Goal: Task Accomplishment & Management: Use online tool/utility

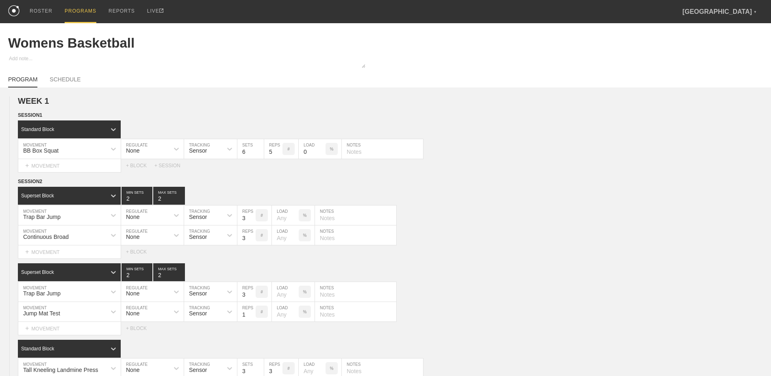
click at [84, 14] on div "PROGRAMS" at bounding box center [81, 11] width 32 height 23
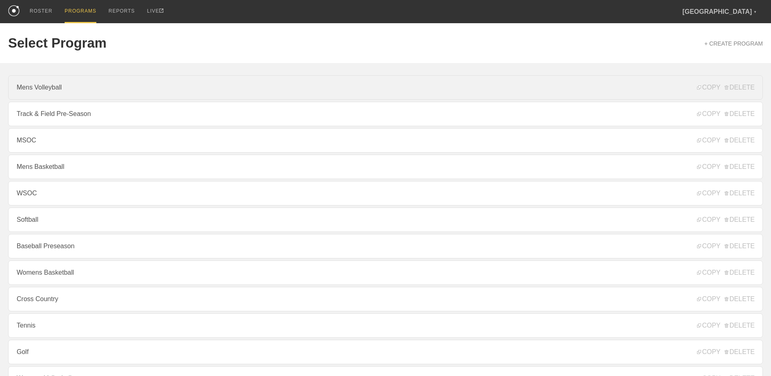
click at [98, 97] on link "Mens Volleyball" at bounding box center [385, 87] width 755 height 24
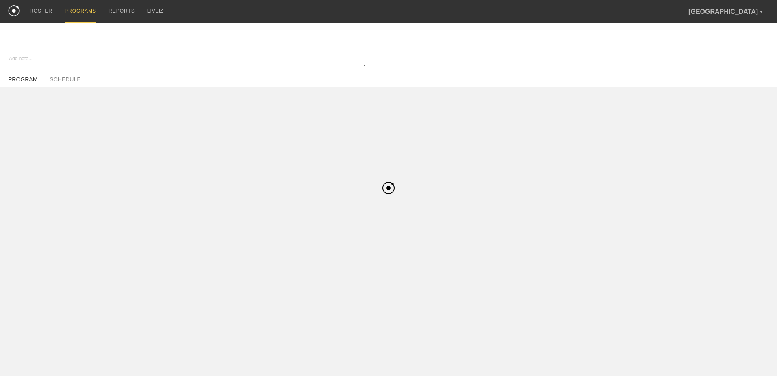
type textarea "x"
type input "Mens Volleyball"
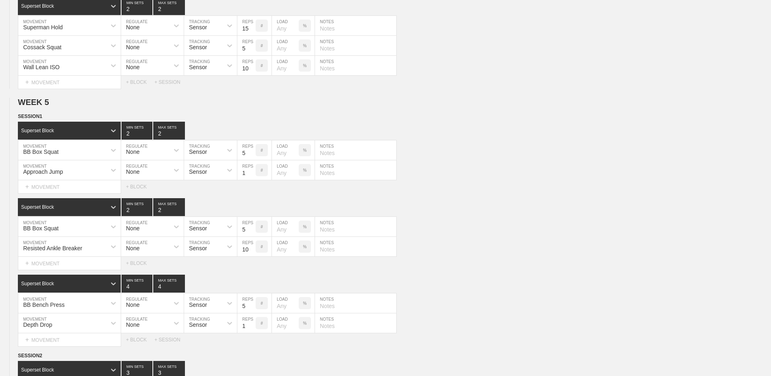
scroll to position [2556, 0]
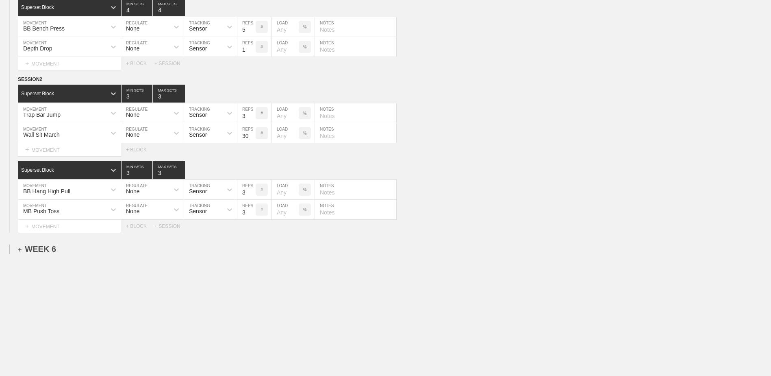
click at [46, 215] on div "+ WEEK 6" at bounding box center [37, 248] width 38 height 9
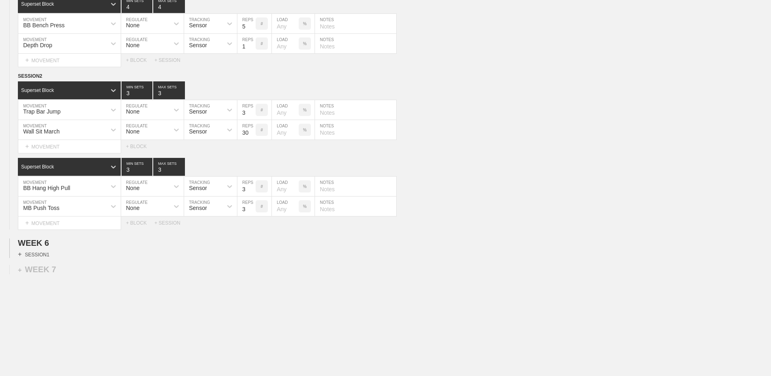
click at [43, 215] on div "+ SESSION 1" at bounding box center [33, 253] width 31 height 7
click at [52, 215] on div "+ BLOCK" at bounding box center [69, 268] width 102 height 13
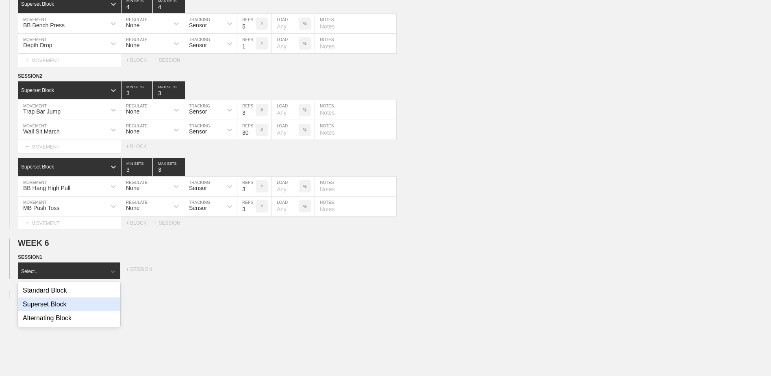
click at [64, 215] on div "Superset Block" at bounding box center [69, 304] width 102 height 14
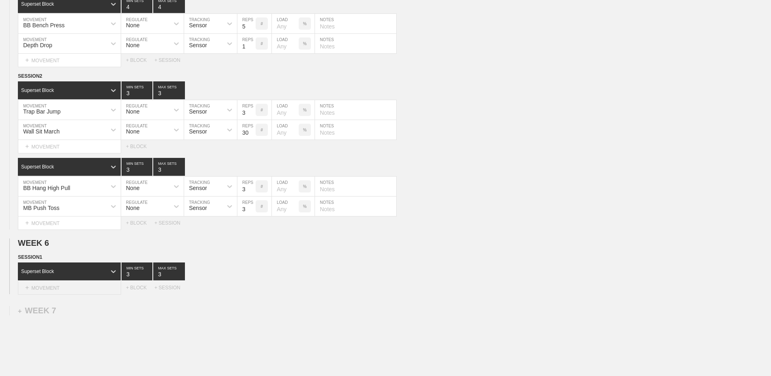
click at [63, 215] on div "+ MOVEMENT" at bounding box center [69, 287] width 103 height 13
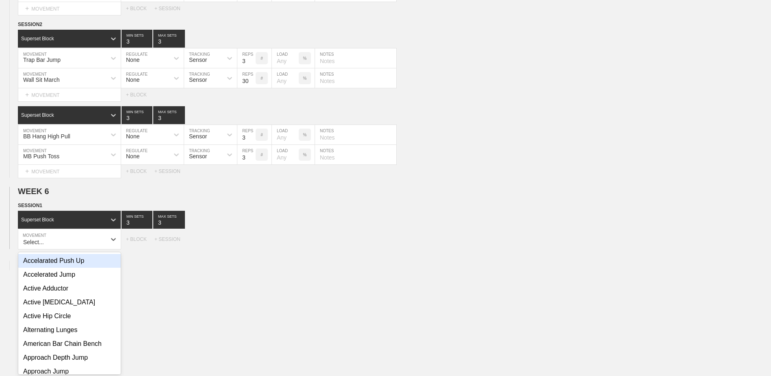
scroll to position [2613, 0]
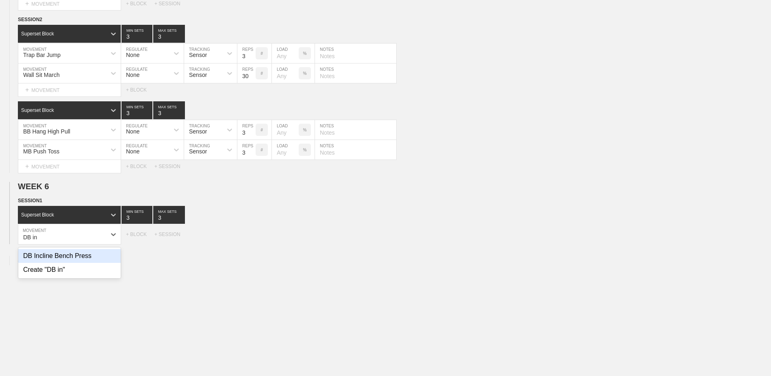
click at [88, 215] on div "DB Incline Bench Press" at bounding box center [69, 256] width 102 height 14
type input "DB in"
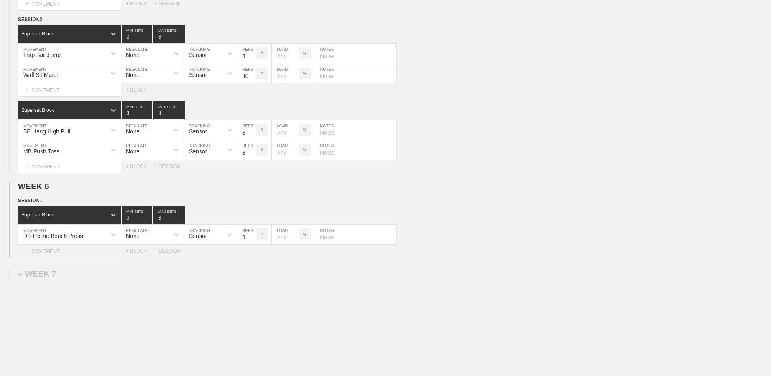
click at [85, 215] on div "+ MOVEMENT" at bounding box center [69, 250] width 103 height 13
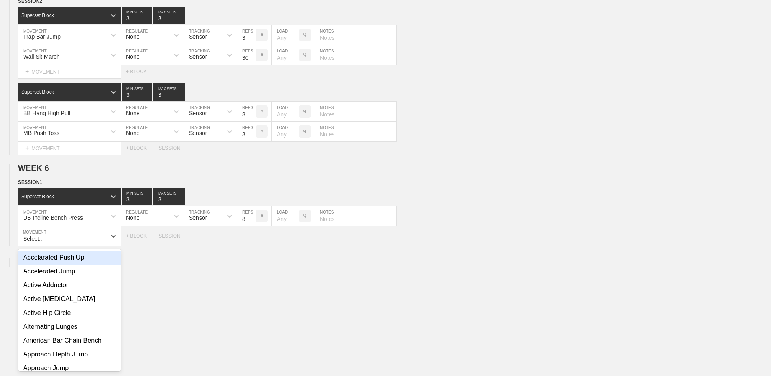
scroll to position [2633, 0]
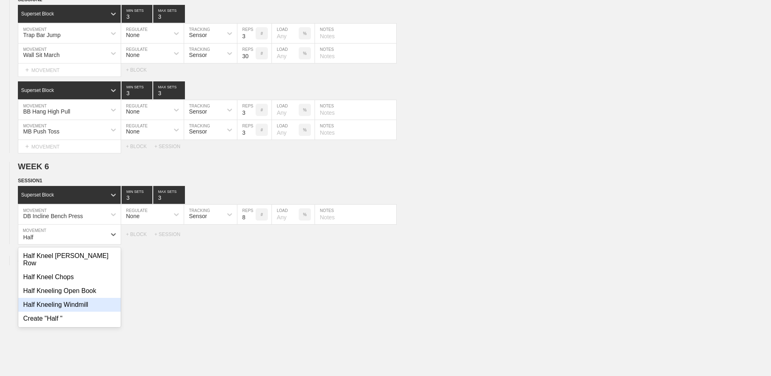
click at [97, 215] on div "Half Kneeling Windmill" at bounding box center [69, 305] width 102 height 14
type input "Half"
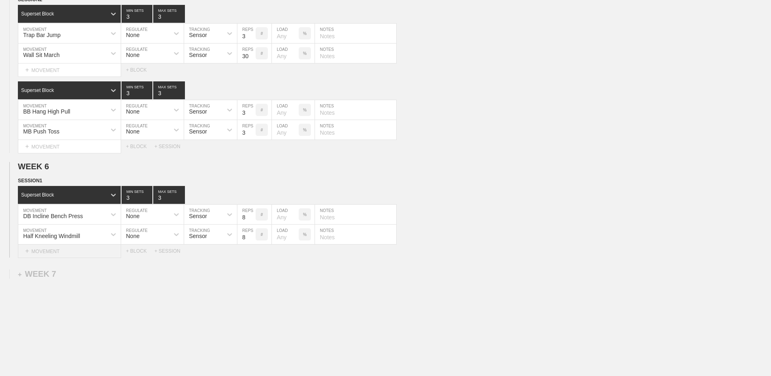
click at [46, 215] on div "+ MOVEMENT" at bounding box center [69, 250] width 103 height 13
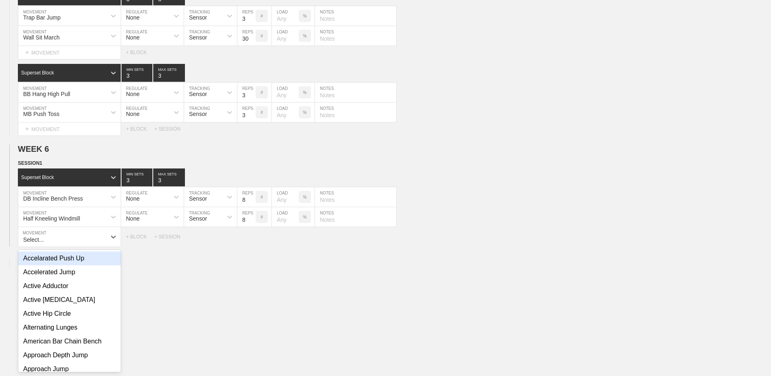
scroll to position [2653, 0]
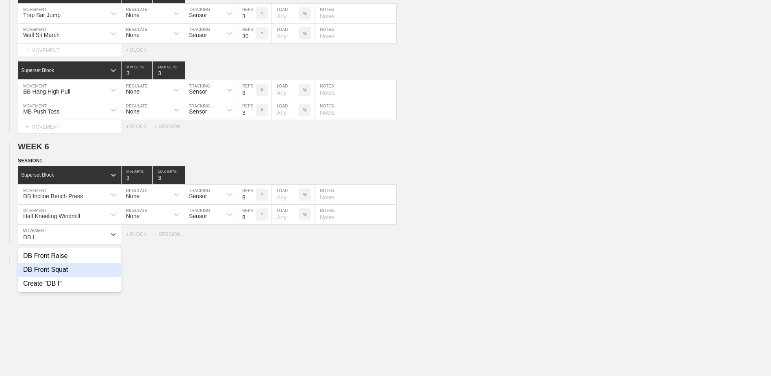
click at [51, 215] on div "DB Front Squat" at bounding box center [69, 270] width 102 height 14
type input "DB f"
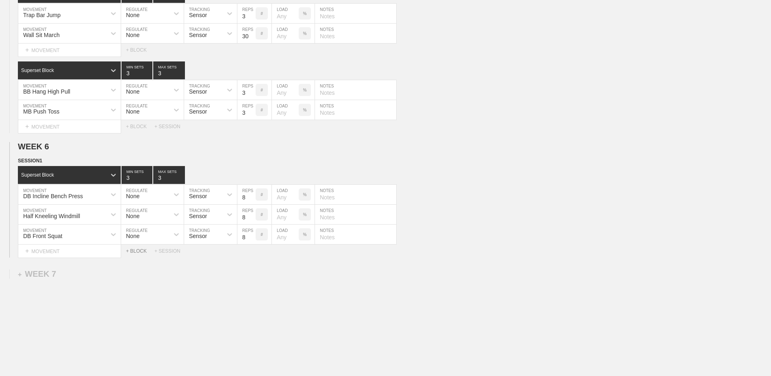
click at [134, 215] on div "+ BLOCK" at bounding box center [140, 251] width 28 height 6
click at [69, 215] on div "Standard Block" at bounding box center [62, 271] width 88 height 7
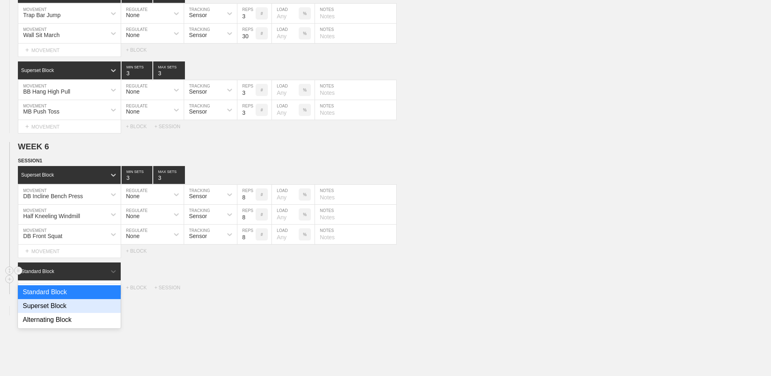
click at [59, 215] on div "Superset Block" at bounding box center [69, 306] width 103 height 14
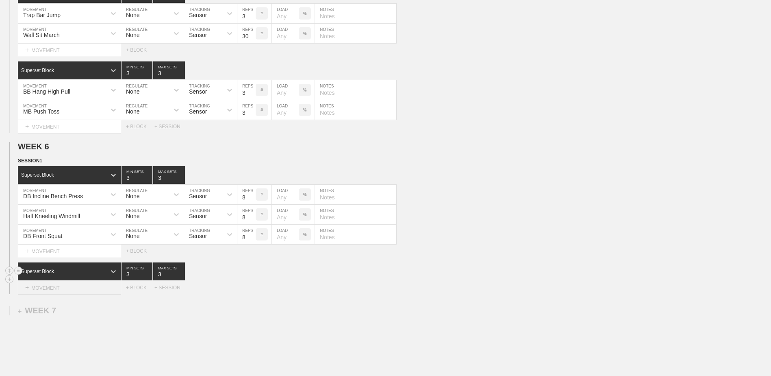
click at [61, 215] on div "+ MOVEMENT" at bounding box center [69, 287] width 103 height 13
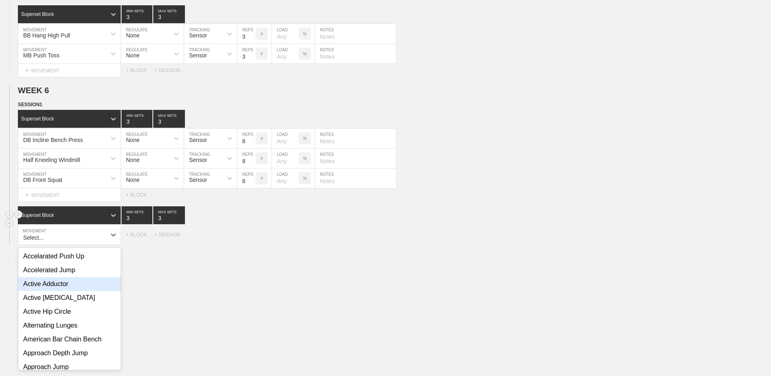
scroll to position [2709, 0]
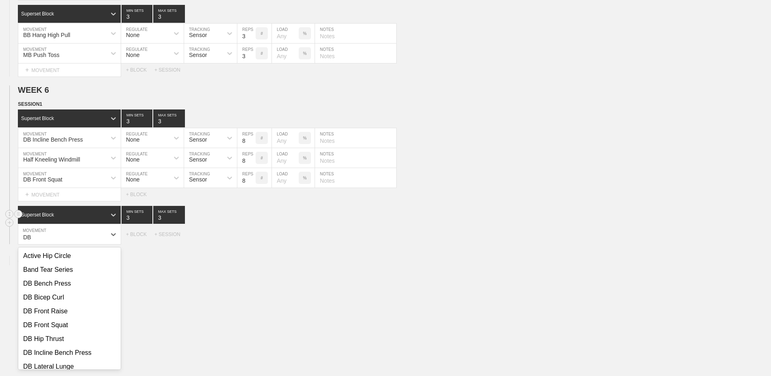
type input "D"
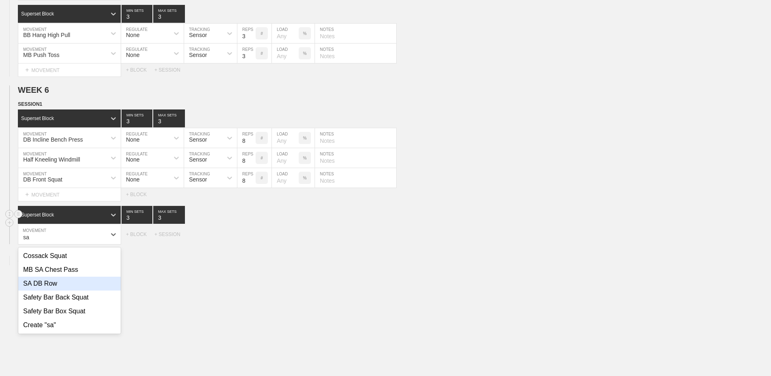
click at [58, 215] on div "SA DB Row" at bounding box center [69, 283] width 102 height 14
type input "sa"
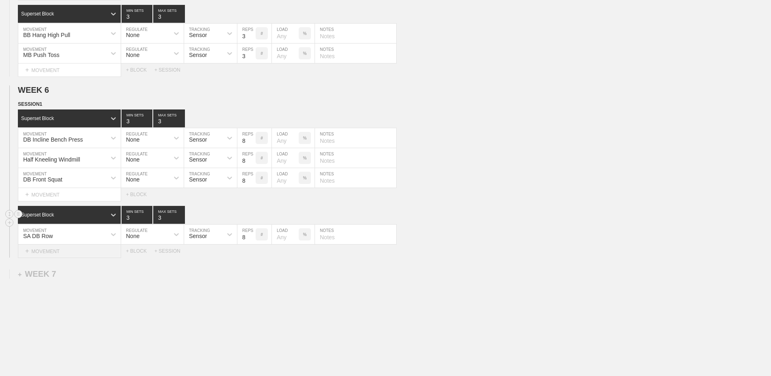
click at [67, 215] on div "+ MOVEMENT" at bounding box center [69, 250] width 103 height 13
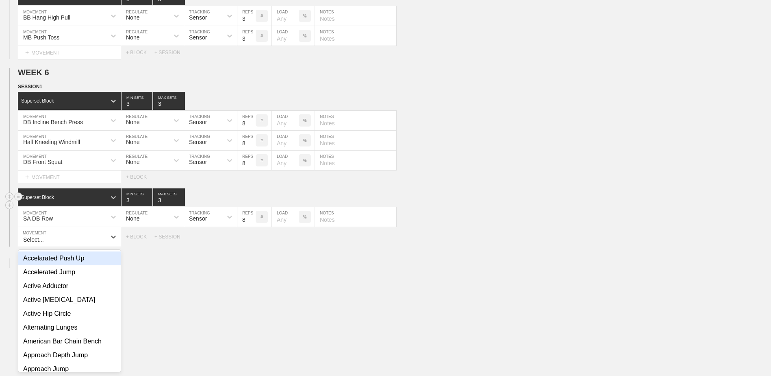
scroll to position [2729, 0]
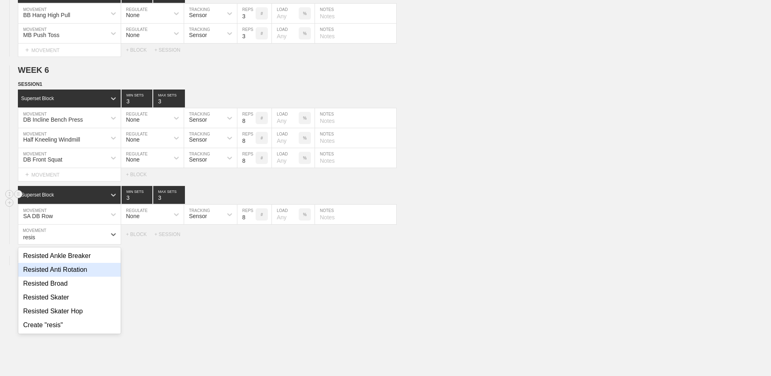
click at [75, 215] on div "Resisted Anti Rotation" at bounding box center [69, 270] width 102 height 14
type input "resis"
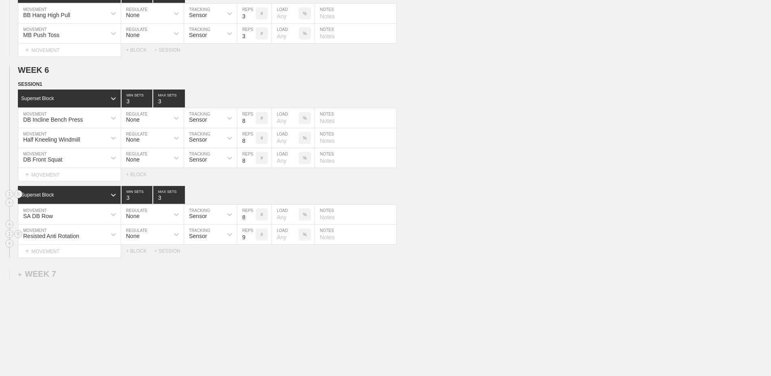
click at [250, 215] on input "9" at bounding box center [246, 234] width 18 height 20
click at [253, 215] on input "10" at bounding box center [246, 234] width 18 height 20
click at [253, 215] on input "11" at bounding box center [246, 234] width 18 height 20
click at [253, 215] on input "12" at bounding box center [246, 234] width 18 height 20
click at [253, 215] on input "13" at bounding box center [246, 234] width 18 height 20
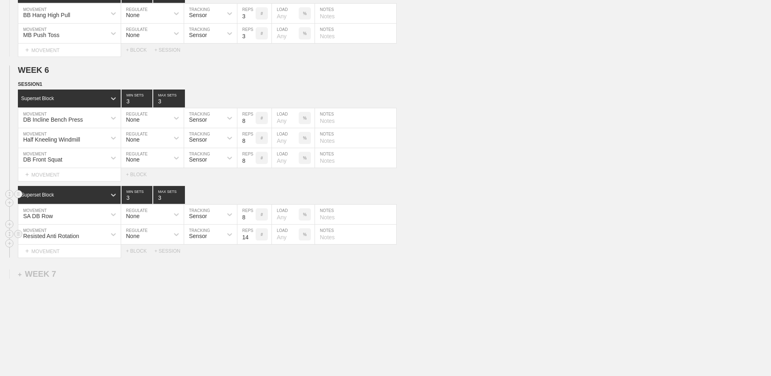
click at [253, 215] on input "14" at bounding box center [246, 234] width 18 height 20
click at [253, 215] on input "15" at bounding box center [246, 234] width 18 height 20
click at [253, 215] on input "16" at bounding box center [246, 234] width 18 height 20
click at [253, 215] on input "17" at bounding box center [246, 234] width 18 height 20
click at [252, 215] on input "18" at bounding box center [246, 234] width 18 height 20
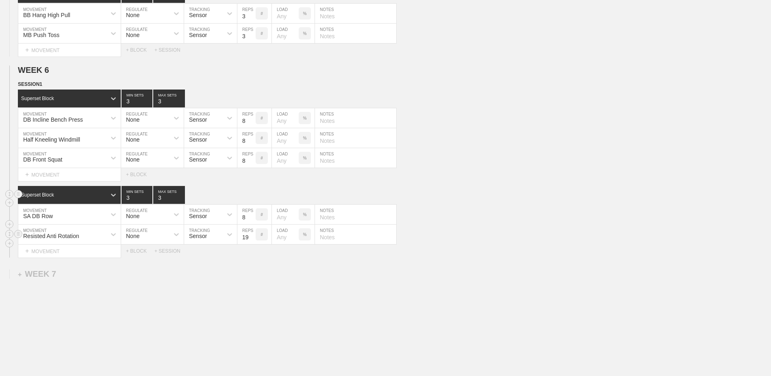
click at [252, 215] on input "19" at bounding box center [246, 234] width 18 height 20
click at [252, 215] on input "20" at bounding box center [246, 234] width 18 height 20
click at [252, 215] on input "21" at bounding box center [246, 234] width 18 height 20
click at [252, 215] on input "22" at bounding box center [246, 234] width 18 height 20
click at [252, 215] on input "23" at bounding box center [246, 234] width 18 height 20
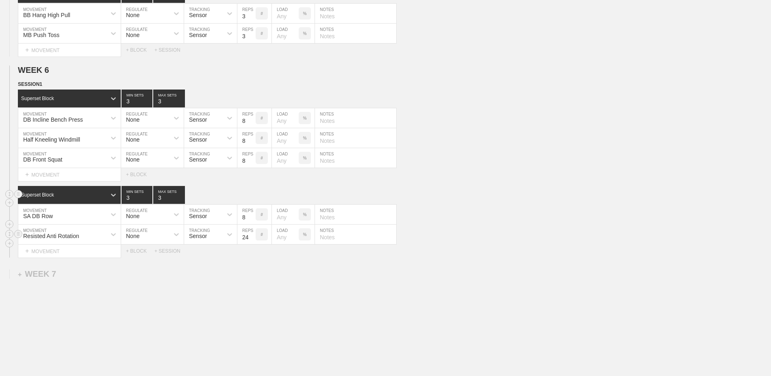
click at [252, 215] on input "24" at bounding box center [246, 234] width 18 height 20
click at [252, 215] on input "25" at bounding box center [246, 234] width 18 height 20
click at [252, 215] on input "26" at bounding box center [246, 234] width 18 height 20
click at [252, 215] on input "27" at bounding box center [246, 234] width 18 height 20
click at [252, 215] on input "28" at bounding box center [246, 234] width 18 height 20
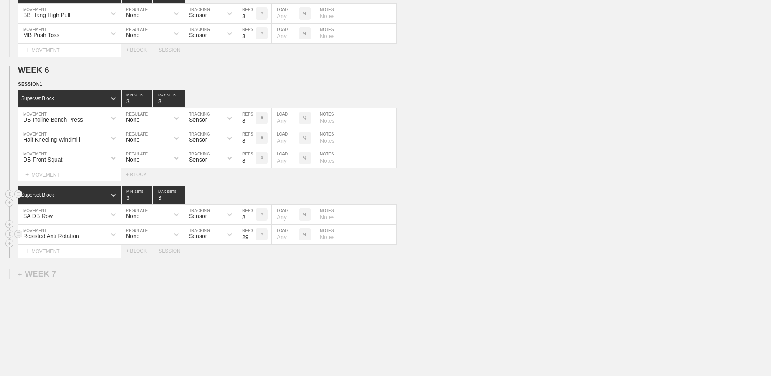
click at [252, 215] on input "29" at bounding box center [246, 234] width 18 height 20
type input "30"
click at [252, 215] on input "30" at bounding box center [246, 234] width 18 height 20
click at [96, 215] on div "+ MOVEMENT" at bounding box center [69, 250] width 103 height 13
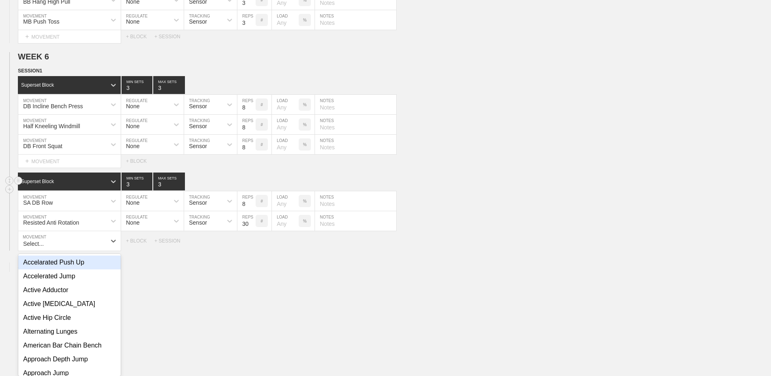
scroll to position [2749, 0]
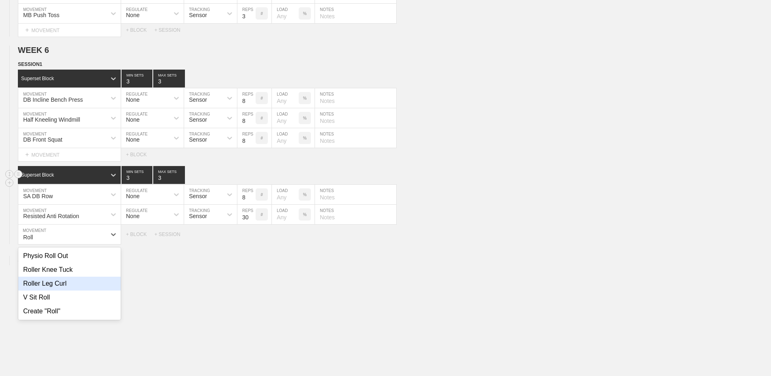
click at [69, 215] on div "Roller Leg Curl" at bounding box center [69, 283] width 102 height 14
type input "Roll"
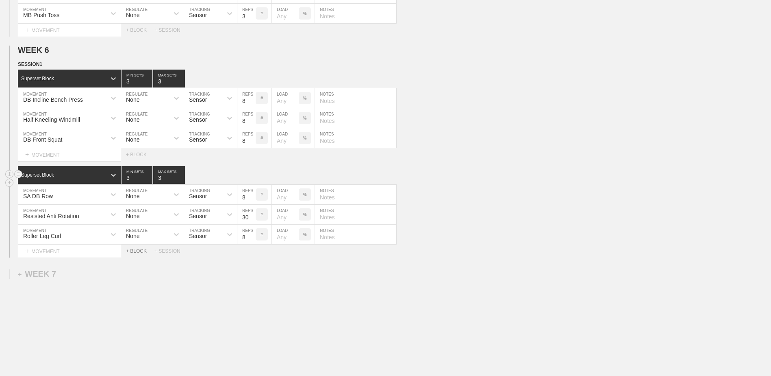
click at [142, 215] on div "+ BLOCK" at bounding box center [140, 251] width 28 height 6
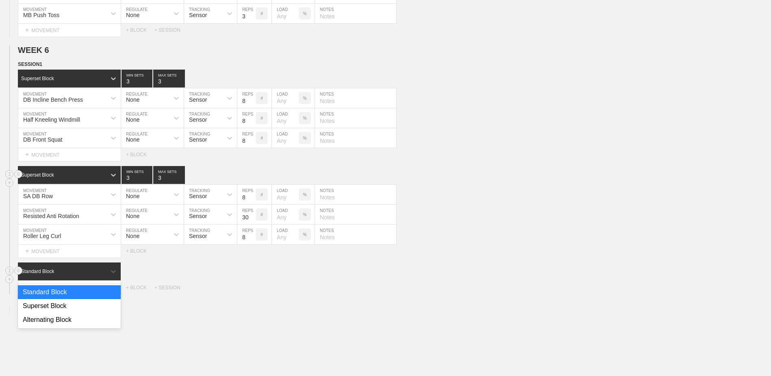
click at [69, 215] on div "Standard Block" at bounding box center [62, 271] width 88 height 7
click at [62, 215] on div "Superset Block" at bounding box center [69, 306] width 103 height 14
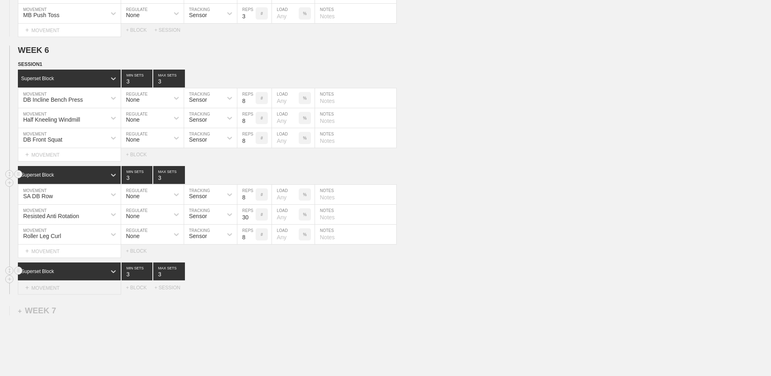
click at [55, 215] on div "+ MOVEMENT" at bounding box center [69, 287] width 103 height 13
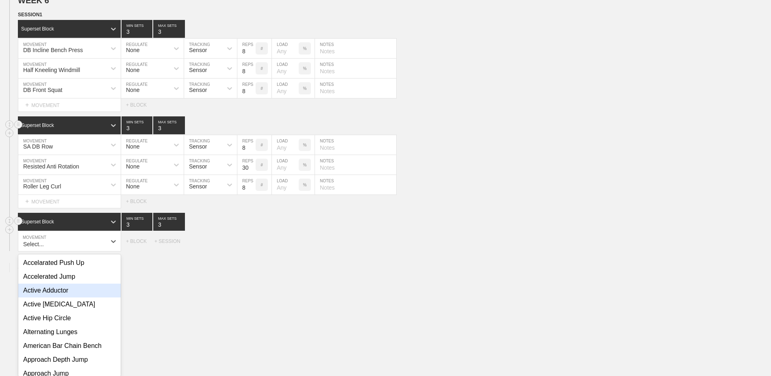
scroll to position [2805, 0]
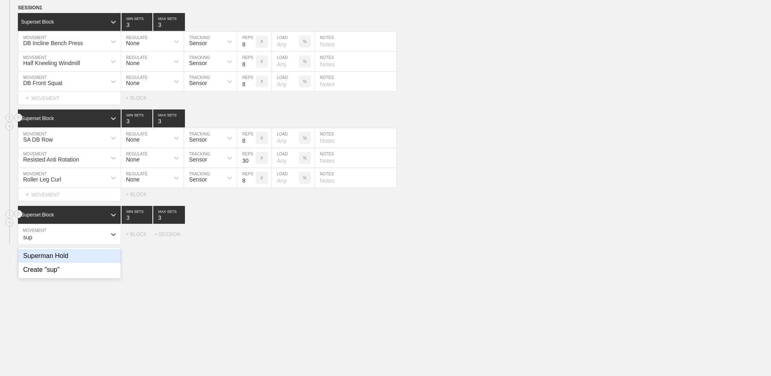
click at [65, 215] on div "Superman Hold" at bounding box center [69, 256] width 102 height 14
type input "sup"
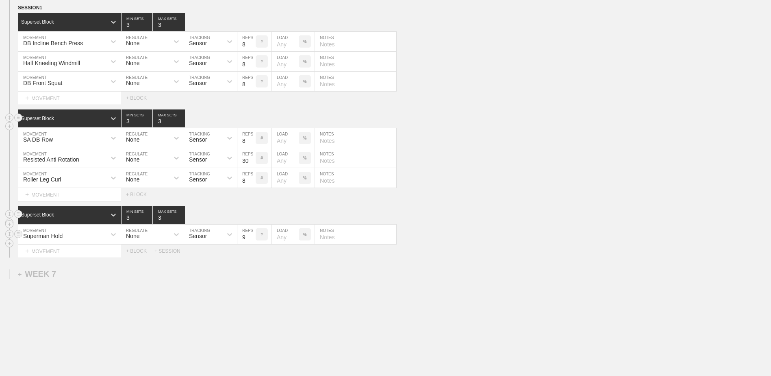
click at [250, 215] on input "9" at bounding box center [246, 234] width 18 height 20
click at [250, 215] on input "10" at bounding box center [246, 234] width 18 height 20
click at [250, 215] on input "11" at bounding box center [246, 234] width 18 height 20
click at [250, 215] on input "12" at bounding box center [246, 234] width 18 height 20
click at [250, 215] on input "13" at bounding box center [246, 234] width 18 height 20
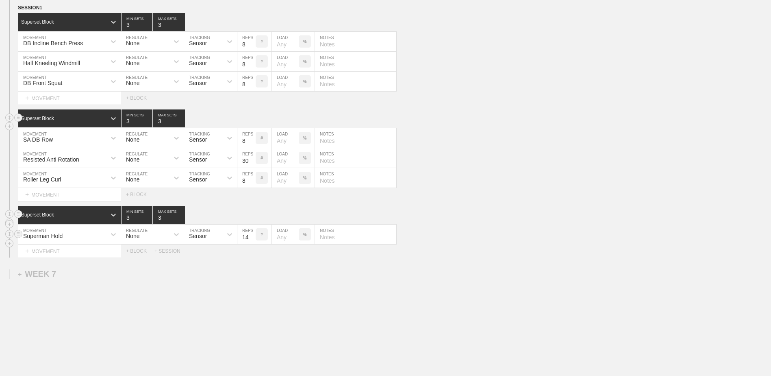
click at [250, 215] on input "14" at bounding box center [246, 234] width 18 height 20
type input "15"
click at [250, 215] on input "15" at bounding box center [246, 234] width 18 height 20
click at [101, 215] on div "+ MOVEMENT" at bounding box center [69, 250] width 103 height 13
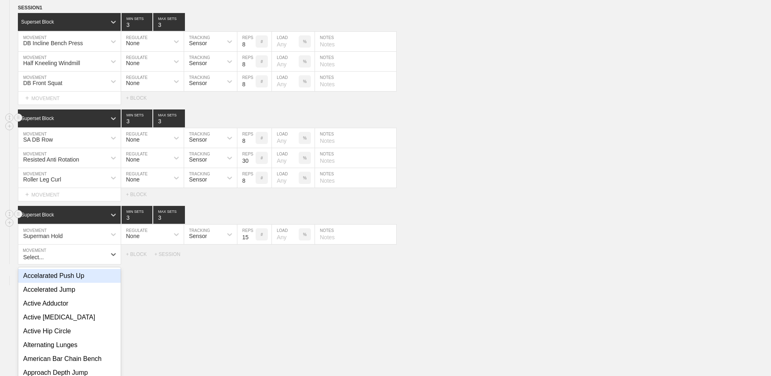
scroll to position [2825, 0]
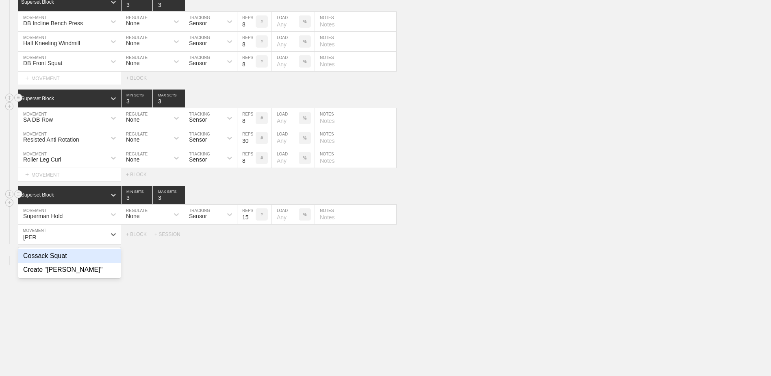
click at [100, 215] on div "Cossack Squat" at bounding box center [69, 256] width 102 height 14
type input "[PERSON_NAME]"
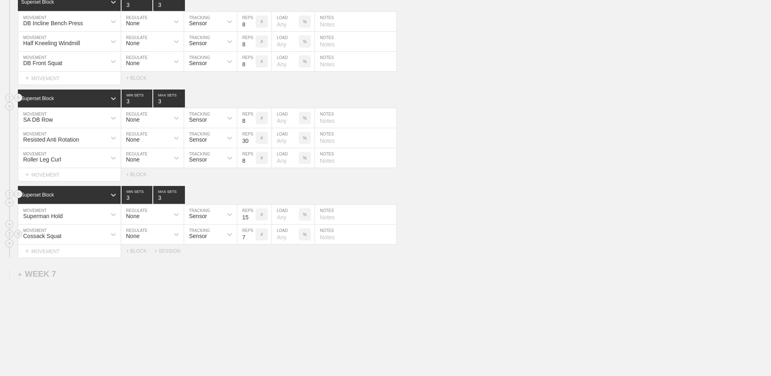
click at [251, 215] on input "7" at bounding box center [246, 234] width 18 height 20
click at [251, 215] on input "6" at bounding box center [246, 234] width 18 height 20
type input "5"
click at [251, 215] on input "5" at bounding box center [246, 234] width 18 height 20
click at [101, 215] on div "+ MOVEMENT" at bounding box center [69, 250] width 103 height 13
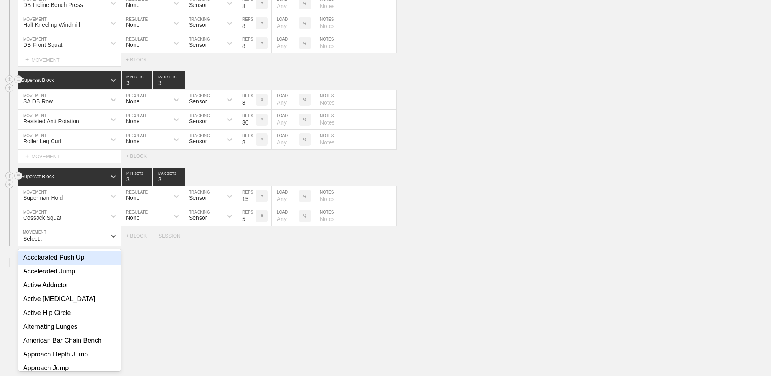
scroll to position [2845, 0]
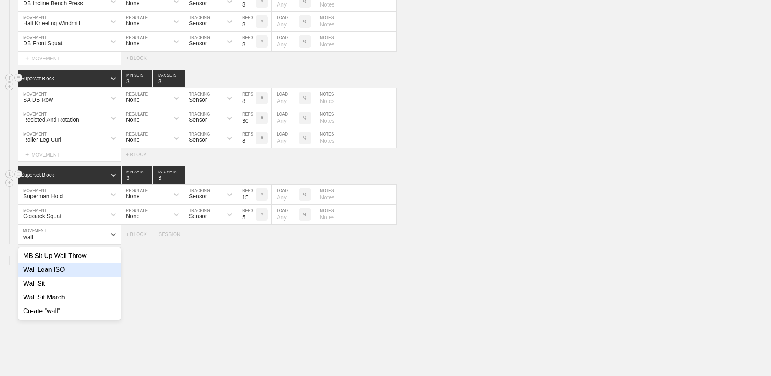
click at [82, 215] on div "Wall Lean ISO" at bounding box center [69, 270] width 102 height 14
type input "wall"
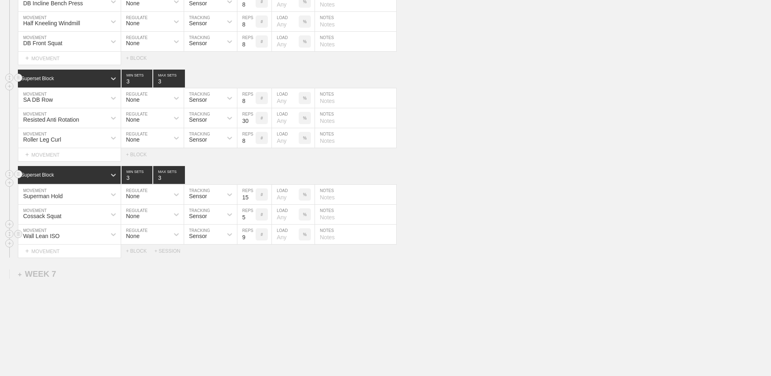
click at [251, 215] on input "9" at bounding box center [246, 234] width 18 height 20
type input "10"
click at [251, 215] on input "10" at bounding box center [246, 234] width 18 height 20
click at [170, 215] on div "+ SESSION" at bounding box center [171, 251] width 33 height 6
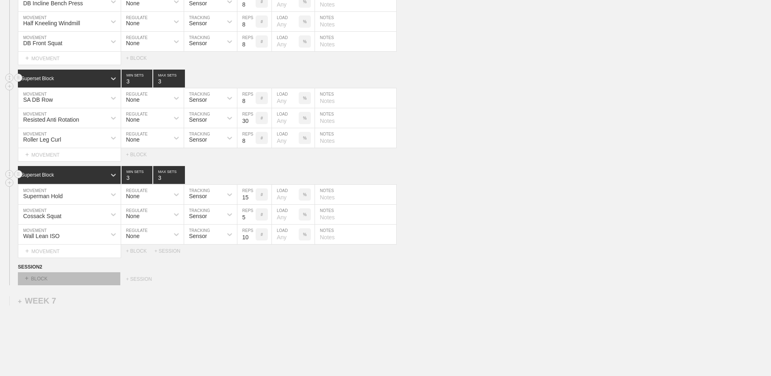
click at [76, 215] on div "+ BLOCK" at bounding box center [69, 278] width 102 height 13
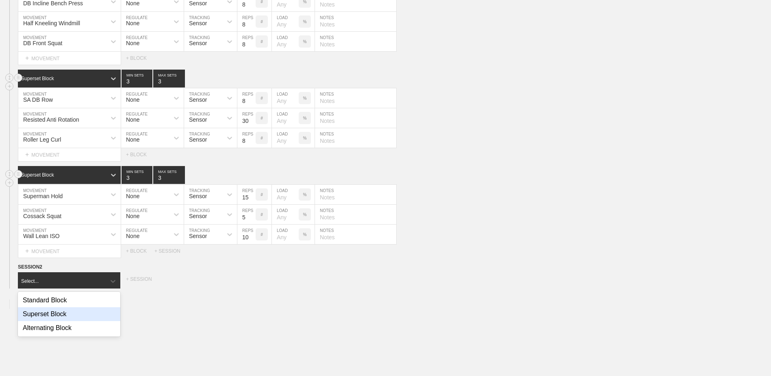
click at [75, 215] on div "Superset Block" at bounding box center [69, 314] width 102 height 14
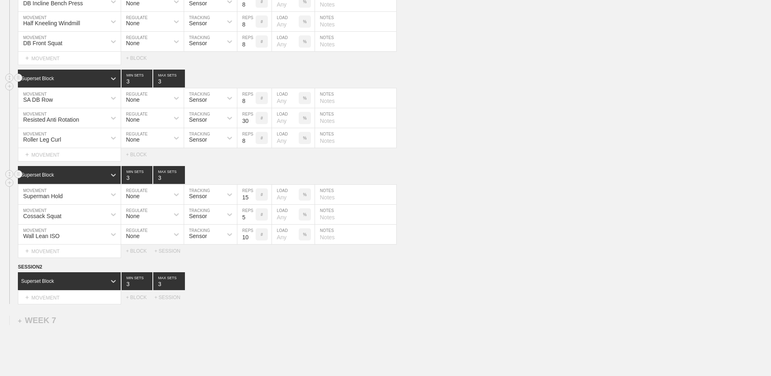
click at [66, 215] on div "+ MOVEMENT" at bounding box center [69, 297] width 103 height 13
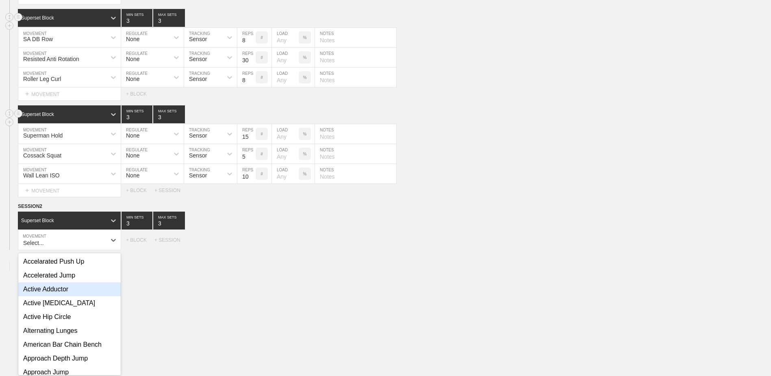
scroll to position [2912, 0]
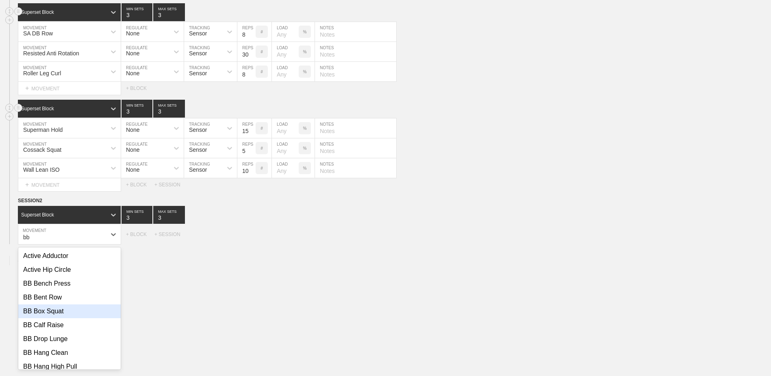
click at [67, 215] on div "BB Box Squat" at bounding box center [69, 311] width 102 height 14
type input "bb"
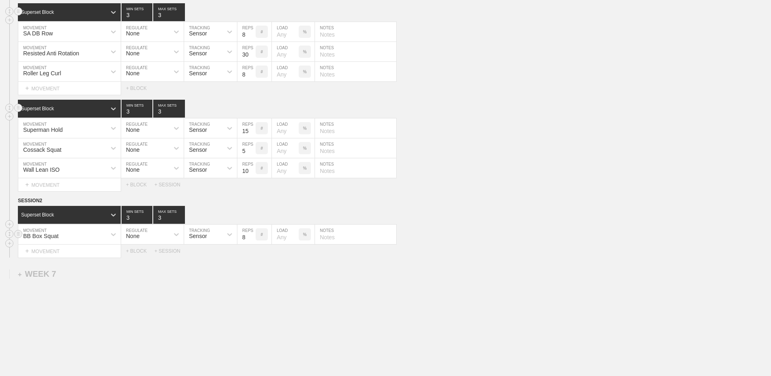
click at [250, 215] on input "7" at bounding box center [246, 234] width 18 height 20
click at [250, 215] on input "6" at bounding box center [246, 234] width 18 height 20
type input "5"
click at [250, 215] on input "5" at bounding box center [246, 234] width 18 height 20
type input "2"
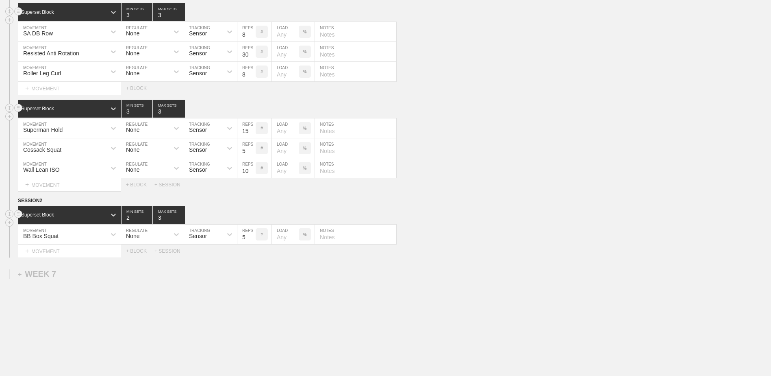
click at [148, 215] on input "2" at bounding box center [137, 215] width 31 height 18
type input "2"
click at [183, 215] on input "2" at bounding box center [169, 215] width 32 height 18
click at [96, 215] on div "+ MOVEMENT" at bounding box center [69, 250] width 103 height 13
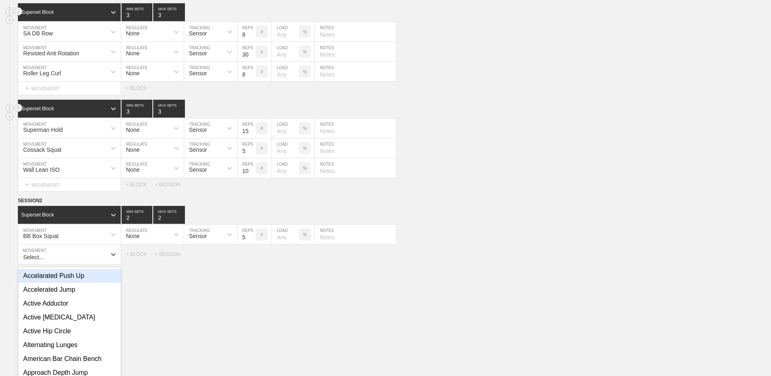
scroll to position [2931, 0]
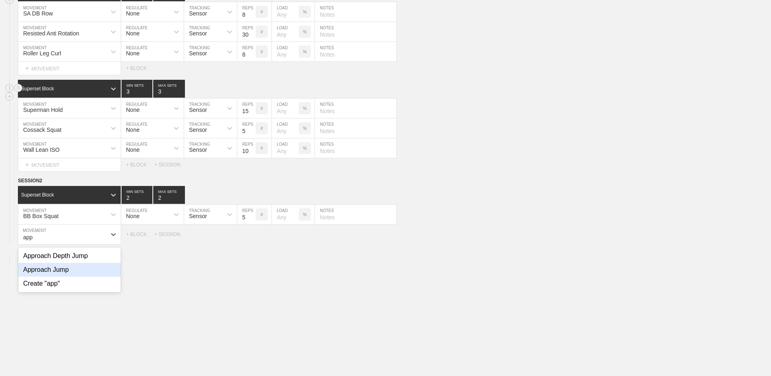
click at [115, 215] on div "Approach Jump" at bounding box center [69, 270] width 102 height 14
type input "app"
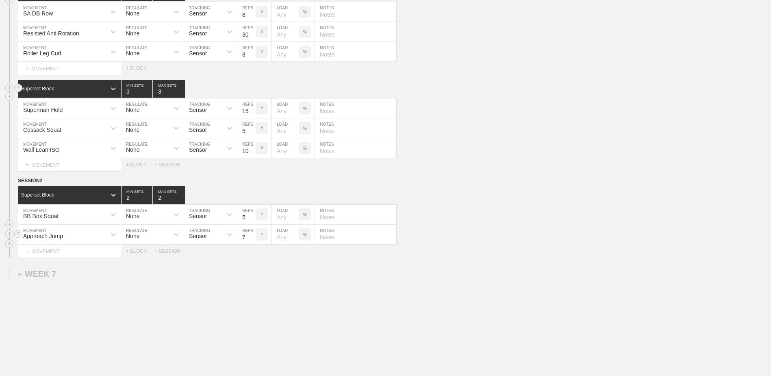
click at [252, 215] on input "7" at bounding box center [246, 234] width 18 height 20
click at [252, 215] on input "6" at bounding box center [246, 234] width 18 height 20
click at [252, 215] on input "5" at bounding box center [246, 234] width 18 height 20
click at [252, 215] on input "4" at bounding box center [246, 234] width 18 height 20
click at [252, 215] on input "3" at bounding box center [246, 234] width 18 height 20
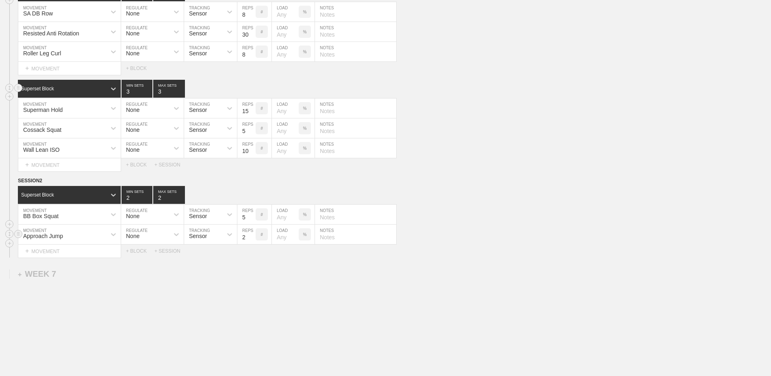
type input "2"
click at [252, 215] on input "2" at bounding box center [246, 234] width 18 height 20
click at [140, 215] on div "+ BLOCK" at bounding box center [140, 251] width 28 height 6
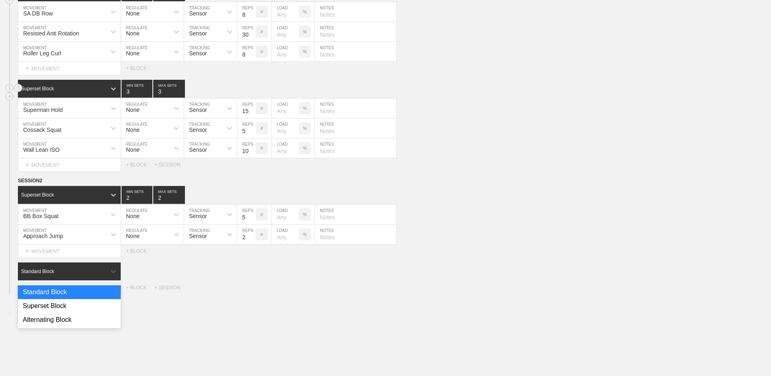
drag, startPoint x: 92, startPoint y: 276, endPoint x: 91, endPoint y: 285, distance: 8.7
click at [92, 215] on div "Standard Block" at bounding box center [62, 271] width 88 height 7
click at [84, 215] on div "Superset Block" at bounding box center [69, 306] width 103 height 14
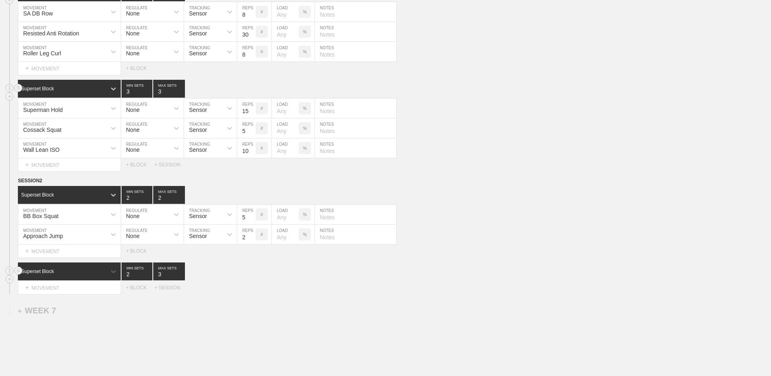
type input "2"
click at [150, 215] on input "2" at bounding box center [137, 271] width 31 height 18
drag, startPoint x: 181, startPoint y: 278, endPoint x: 146, endPoint y: 285, distance: 36.1
type input "2"
click at [181, 215] on input "2" at bounding box center [169, 271] width 32 height 18
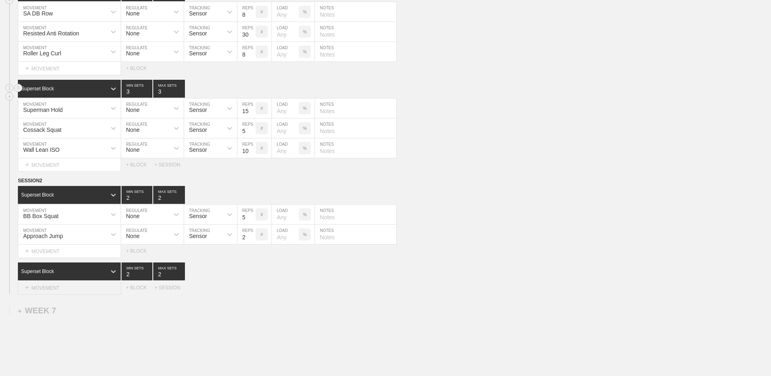
click at [97, 215] on div "+ MOVEMENT" at bounding box center [69, 287] width 103 height 13
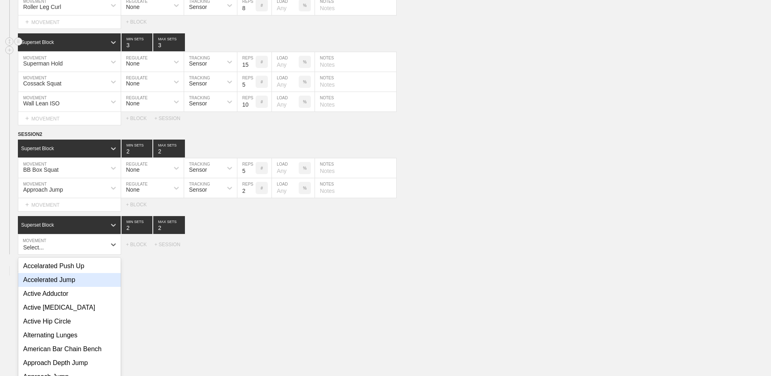
scroll to position [2988, 0]
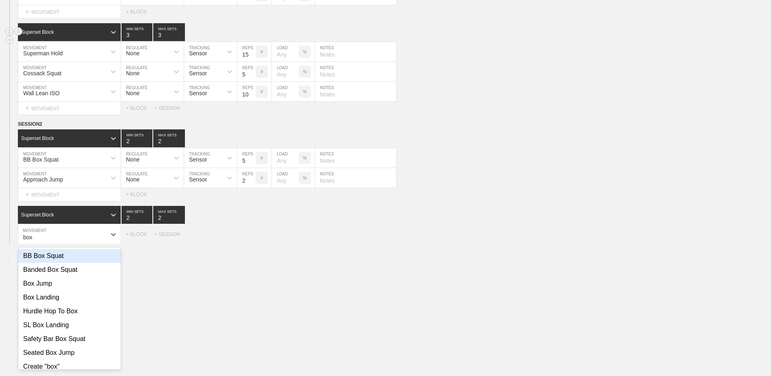
click at [67, 215] on div "BB Box Squat" at bounding box center [69, 256] width 102 height 14
type input "box"
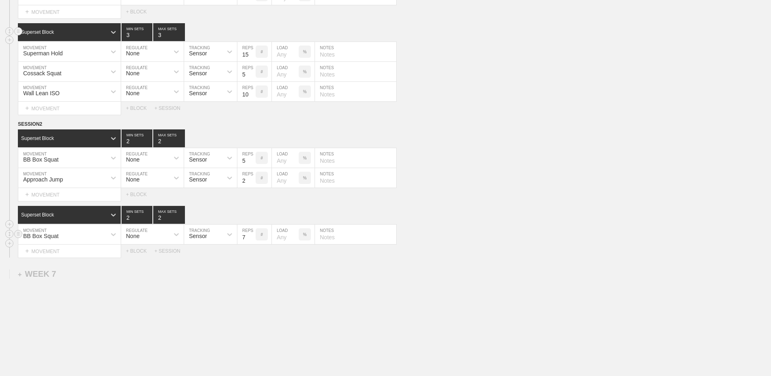
click at [254, 215] on input "7" at bounding box center [246, 234] width 18 height 20
type input "6"
click at [254, 215] on input "6" at bounding box center [246, 234] width 18 height 20
click at [85, 215] on div "+ MOVEMENT" at bounding box center [69, 250] width 103 height 13
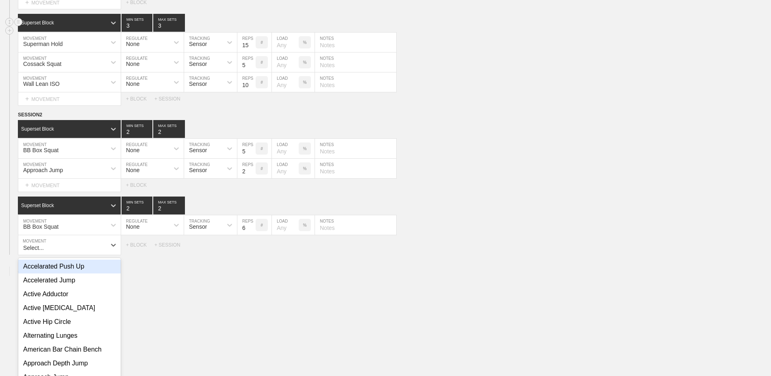
scroll to position [3008, 0]
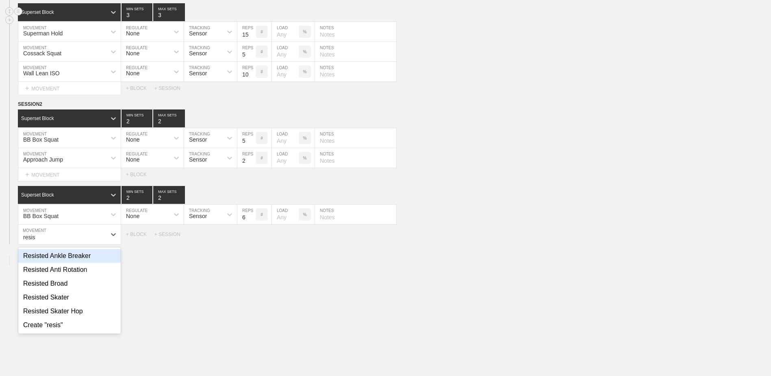
click at [84, 215] on div "Resisted Ankle Breaker" at bounding box center [69, 256] width 102 height 14
type input "resis"
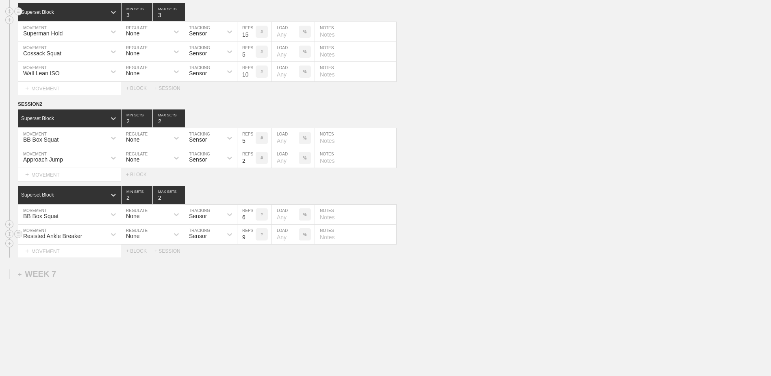
click at [252, 215] on input "9" at bounding box center [246, 234] width 18 height 20
type input "10"
click at [252, 215] on input "10" at bounding box center [246, 234] width 18 height 20
click at [135, 215] on div "+ BLOCK" at bounding box center [140, 251] width 28 height 6
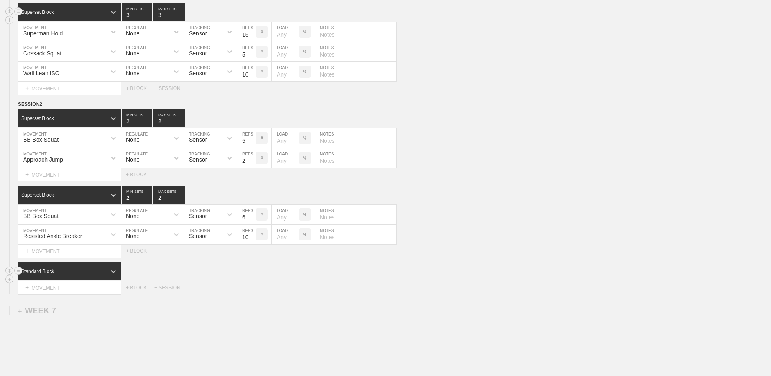
click at [98, 215] on div "Standard Block" at bounding box center [62, 271] width 88 height 7
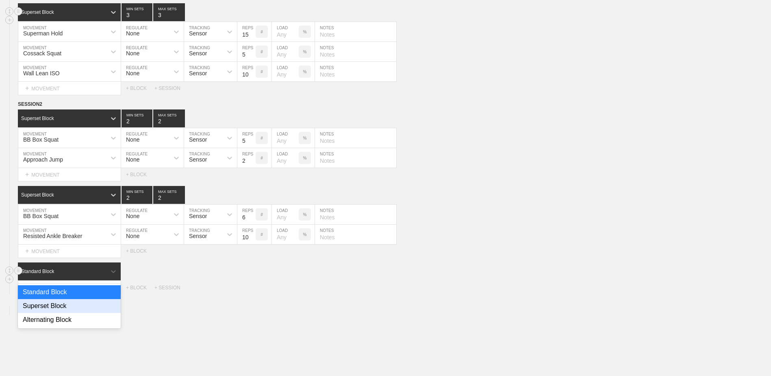
click at [87, 215] on div "Superset Block" at bounding box center [69, 306] width 103 height 14
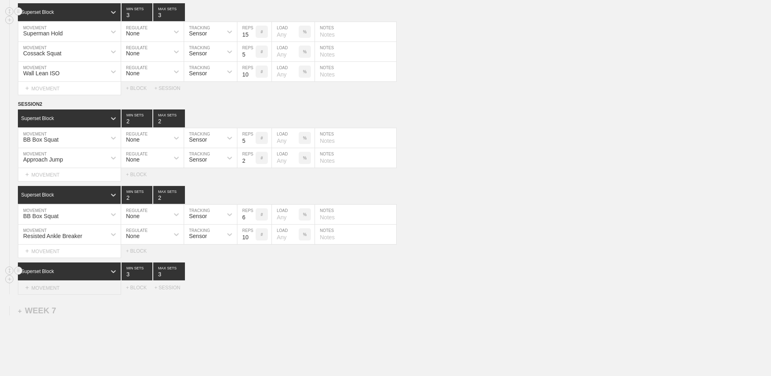
click at [77, 215] on div "+ MOVEMENT" at bounding box center [69, 287] width 103 height 13
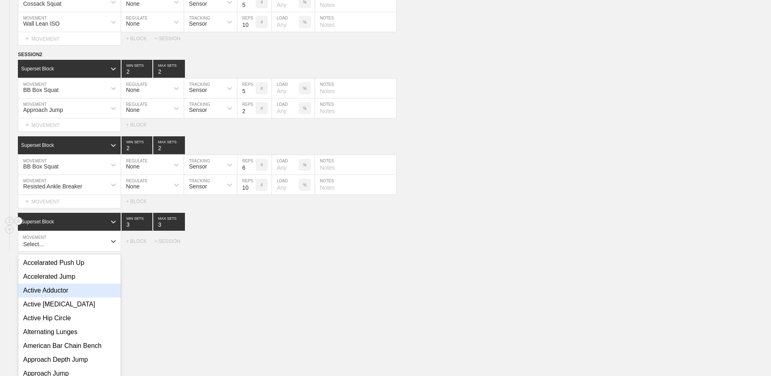
scroll to position [3064, 0]
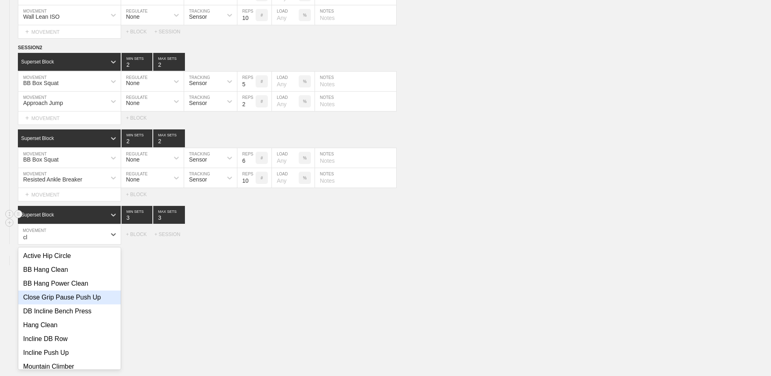
type input "c"
click at [77, 215] on div "BB Bench Press" at bounding box center [69, 283] width 102 height 14
type input "bb"
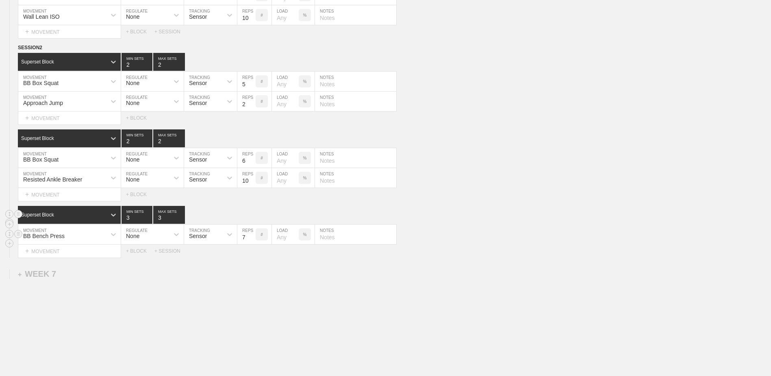
click at [252, 215] on input "7" at bounding box center [246, 234] width 18 height 20
type input "6"
click at [252, 215] on input "6" at bounding box center [246, 234] width 18 height 20
type input "4"
click at [148, 215] on input "4" at bounding box center [137, 215] width 31 height 18
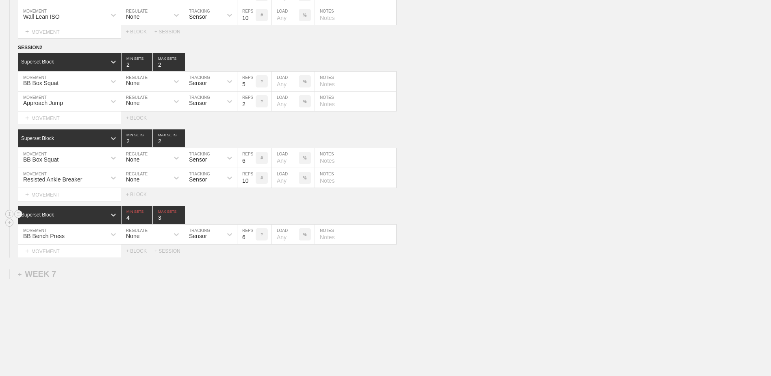
type input "4"
click at [181, 215] on input "4" at bounding box center [169, 215] width 32 height 18
click at [91, 215] on div "+ MOVEMENT" at bounding box center [69, 250] width 103 height 13
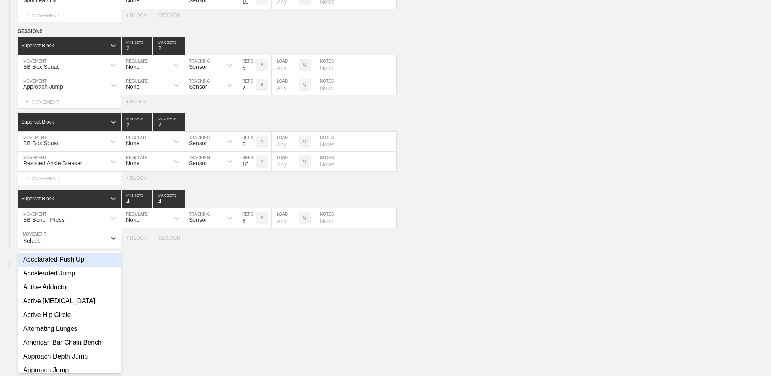
scroll to position [3084, 0]
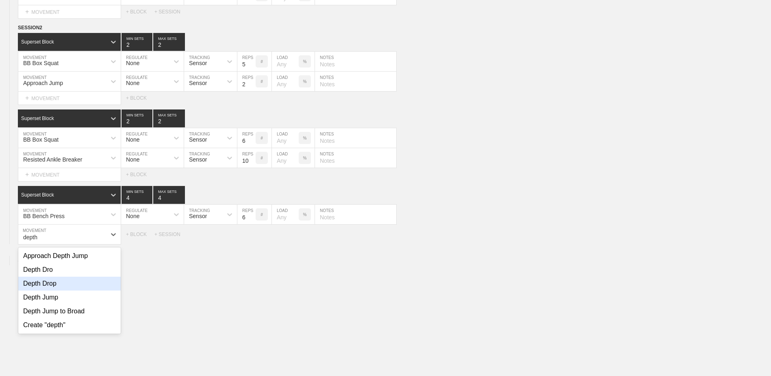
click at [77, 215] on div "Depth Drop" at bounding box center [69, 283] width 102 height 14
type input "depth"
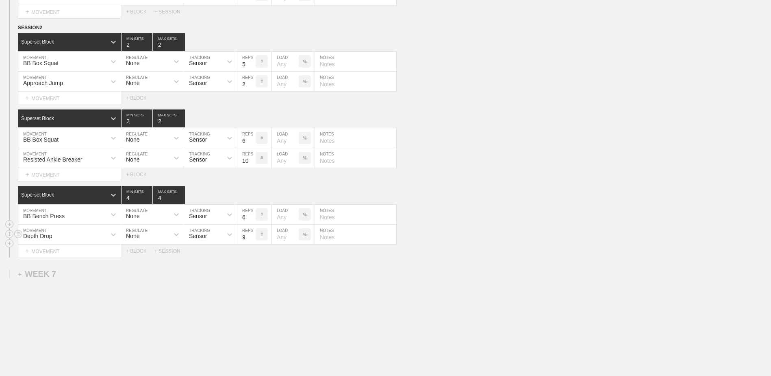
click at [252, 215] on input "9" at bounding box center [246, 234] width 18 height 20
click at [252, 215] on input "10" at bounding box center [246, 234] width 18 height 20
click at [252, 215] on input "11" at bounding box center [246, 234] width 18 height 20
click at [252, 215] on input "10" at bounding box center [246, 234] width 18 height 20
click at [252, 215] on input "9" at bounding box center [246, 234] width 18 height 20
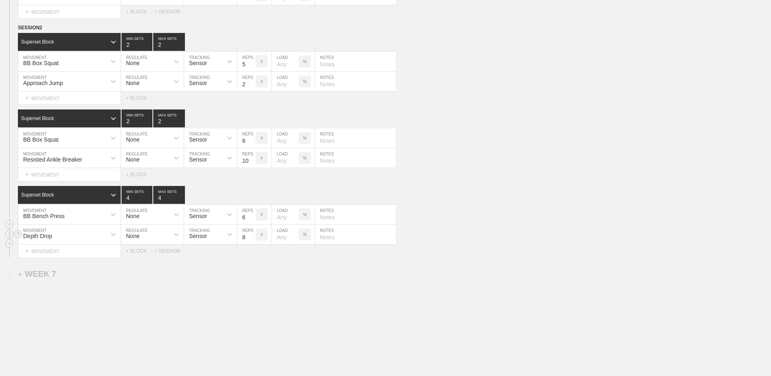
click at [252, 215] on input "8" at bounding box center [246, 234] width 18 height 20
click at [252, 215] on input "7" at bounding box center [246, 234] width 18 height 20
click at [252, 215] on input "6" at bounding box center [246, 234] width 18 height 20
click at [252, 215] on input "5" at bounding box center [246, 234] width 18 height 20
click at [252, 215] on input "4" at bounding box center [246, 234] width 18 height 20
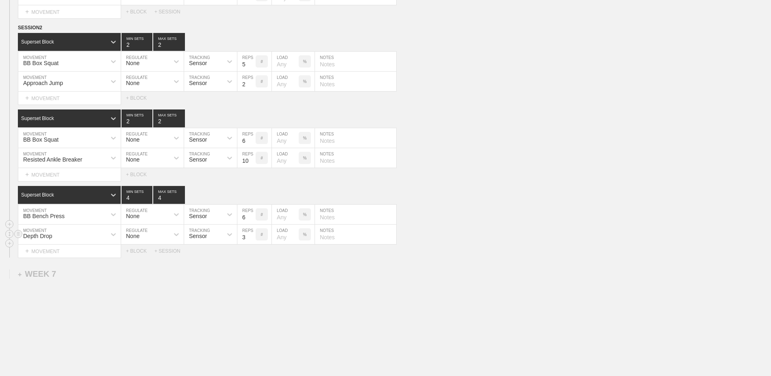
click at [252, 215] on input "3" at bounding box center [246, 234] width 18 height 20
type input "2"
click at [252, 215] on input "2" at bounding box center [246, 234] width 18 height 20
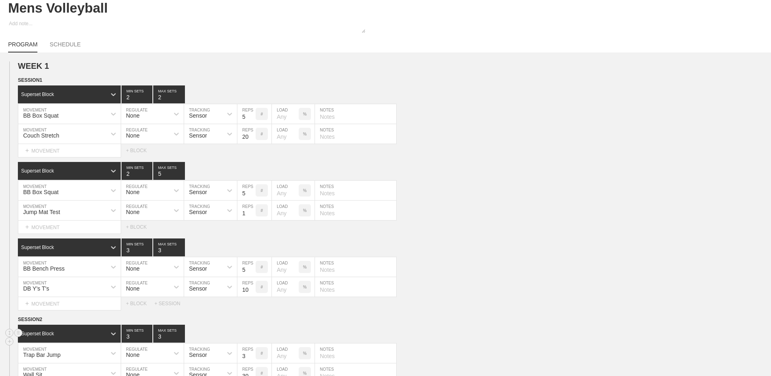
scroll to position [0, 0]
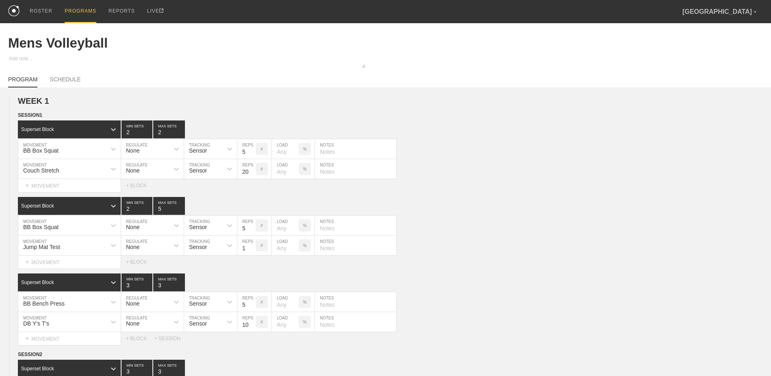
click at [76, 13] on div "PROGRAMS" at bounding box center [81, 11] width 32 height 23
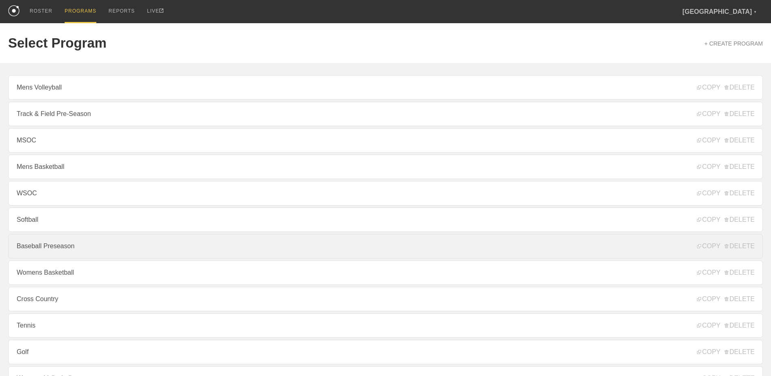
click at [91, 215] on link "Baseball Preseason" at bounding box center [385, 246] width 755 height 24
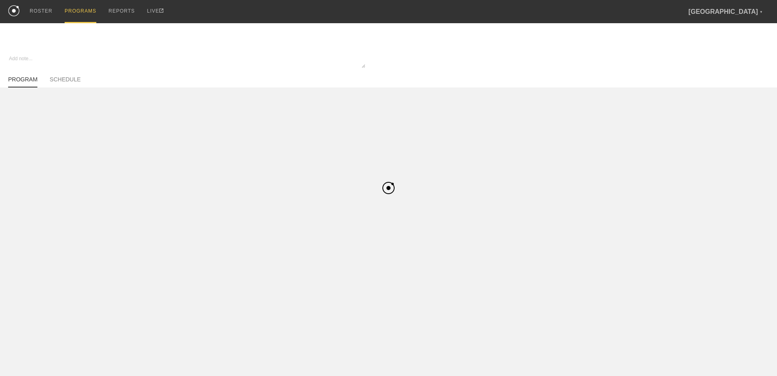
type textarea "x"
type input "Baseball Preseason"
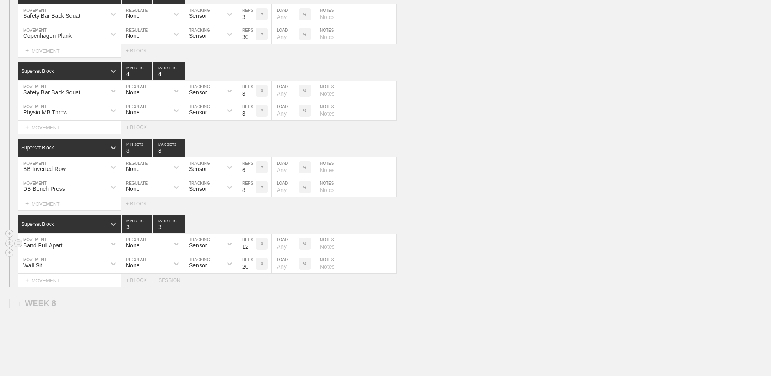
scroll to position [3636, 0]
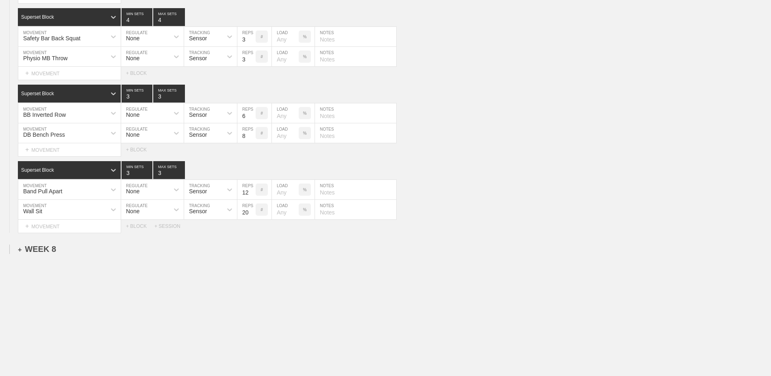
click at [50, 215] on div "+ WEEK 8" at bounding box center [37, 248] width 38 height 9
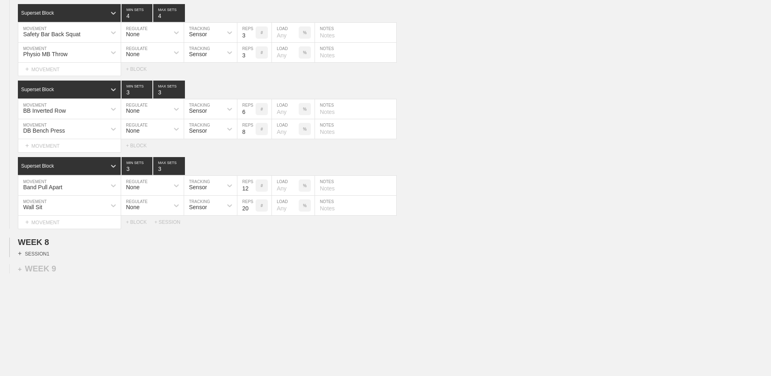
click at [41, 215] on div "+ SESSION 1" at bounding box center [33, 253] width 31 height 7
click at [56, 215] on div "+ BLOCK" at bounding box center [69, 267] width 102 height 13
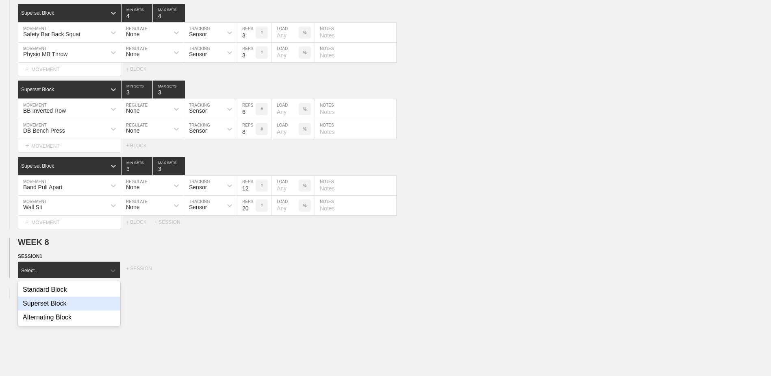
click at [52, 215] on div "Superset Block" at bounding box center [69, 303] width 102 height 14
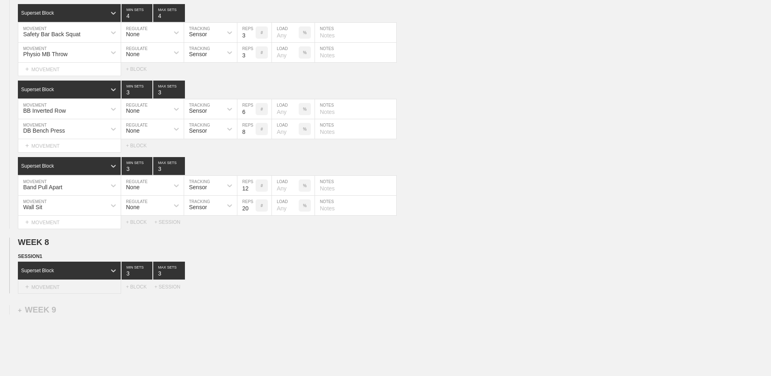
click at [84, 215] on div "+ MOVEMENT" at bounding box center [69, 286] width 103 height 13
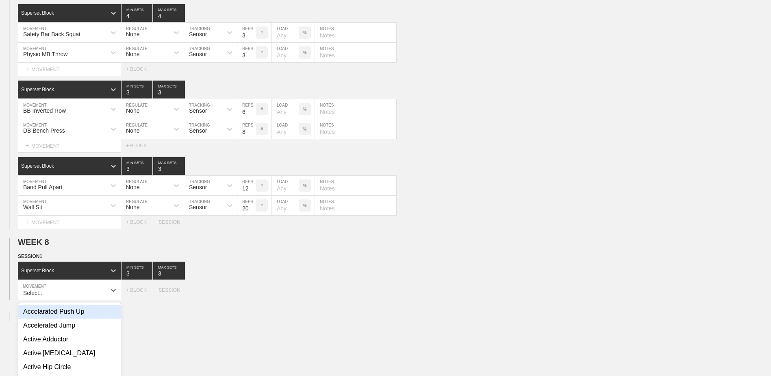
scroll to position [3693, 0]
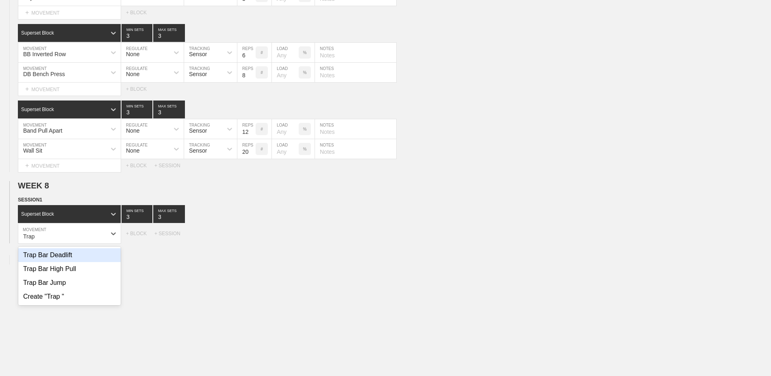
click at [80, 215] on div "Trap Bar Deadlift" at bounding box center [69, 255] width 102 height 14
type input "Trap"
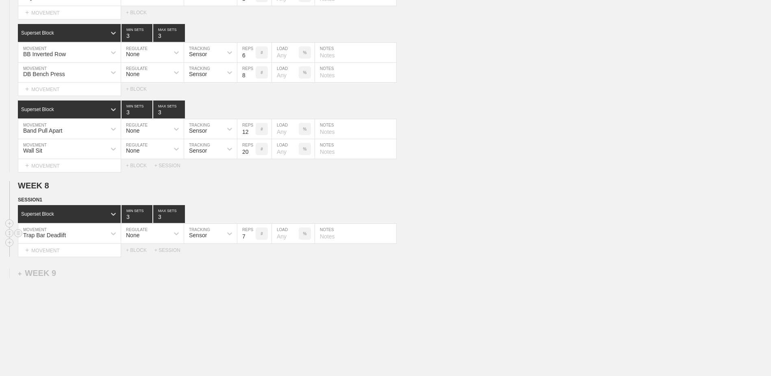
click at [251, 215] on input "7" at bounding box center [246, 234] width 18 height 20
click at [251, 215] on input "6" at bounding box center [246, 234] width 18 height 20
click at [251, 215] on input "5" at bounding box center [246, 234] width 18 height 20
click at [251, 215] on input "4" at bounding box center [246, 234] width 18 height 20
type input "3"
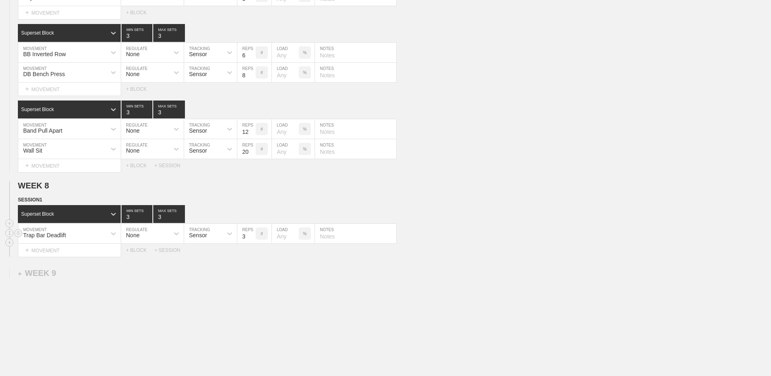
click at [251, 215] on input "3" at bounding box center [246, 234] width 18 height 20
click at [91, 215] on div "+ MOVEMENT" at bounding box center [69, 250] width 103 height 13
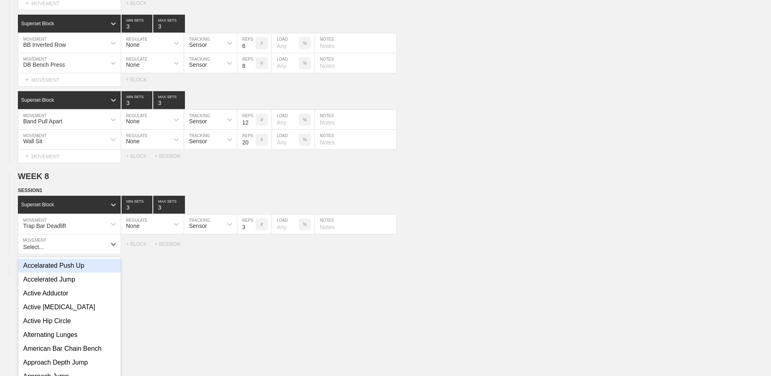
scroll to position [3713, 0]
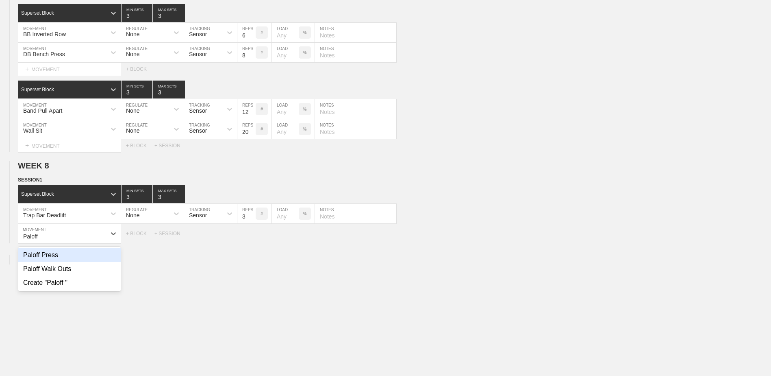
click at [98, 215] on div "Paloff Press" at bounding box center [69, 255] width 102 height 14
type input "Paloff"
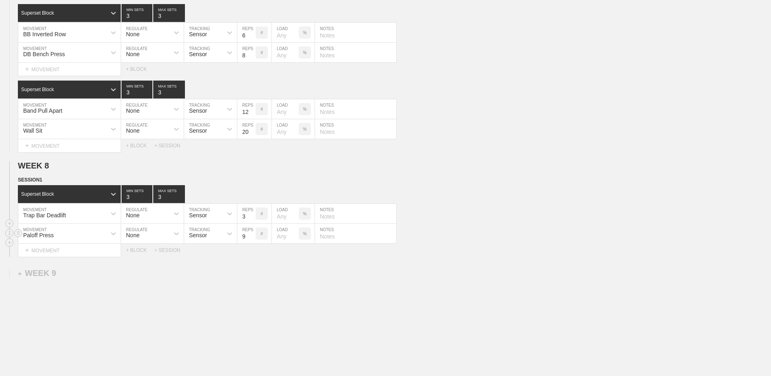
click at [253, 215] on input "9" at bounding box center [246, 234] width 18 height 20
click at [253, 215] on input "10" at bounding box center [246, 234] width 18 height 20
click at [253, 215] on input "11" at bounding box center [246, 234] width 18 height 20
click at [253, 215] on input "12" at bounding box center [246, 234] width 18 height 20
click at [253, 215] on input "13" at bounding box center [246, 234] width 18 height 20
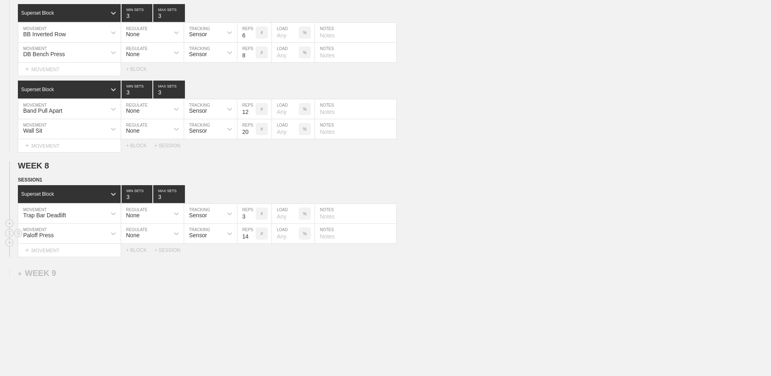
click at [253, 215] on input "14" at bounding box center [246, 234] width 18 height 20
click at [253, 215] on input "15" at bounding box center [246, 234] width 18 height 20
click at [253, 215] on input "16" at bounding box center [246, 234] width 18 height 20
click at [253, 215] on input "17" at bounding box center [246, 234] width 18 height 20
click at [253, 215] on input "18" at bounding box center [246, 234] width 18 height 20
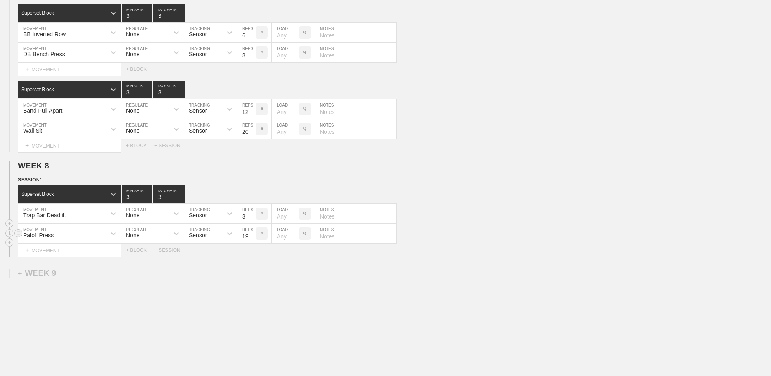
click at [253, 215] on input "19" at bounding box center [246, 234] width 18 height 20
click at [253, 215] on input "20" at bounding box center [246, 234] width 18 height 20
click at [253, 215] on input "21" at bounding box center [246, 234] width 18 height 20
click at [253, 215] on input "22" at bounding box center [246, 234] width 18 height 20
click at [253, 215] on input "23" at bounding box center [246, 234] width 18 height 20
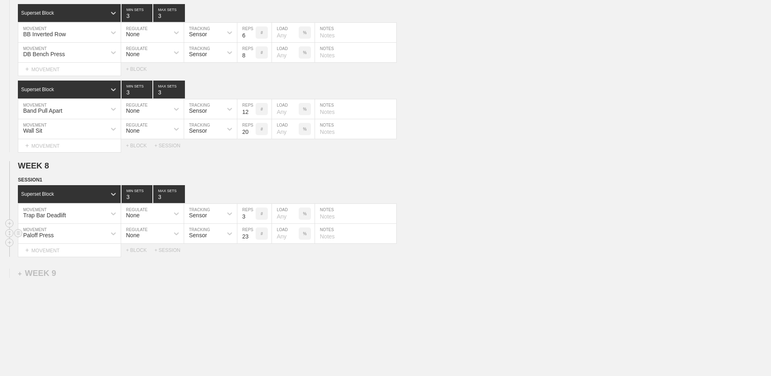
click at [253, 215] on input "24" at bounding box center [246, 234] width 18 height 20
click at [253, 215] on input "25" at bounding box center [246, 234] width 18 height 20
click at [253, 215] on input "26" at bounding box center [246, 234] width 18 height 20
click at [253, 215] on input "27" at bounding box center [246, 234] width 18 height 20
click at [253, 215] on input "28" at bounding box center [246, 234] width 18 height 20
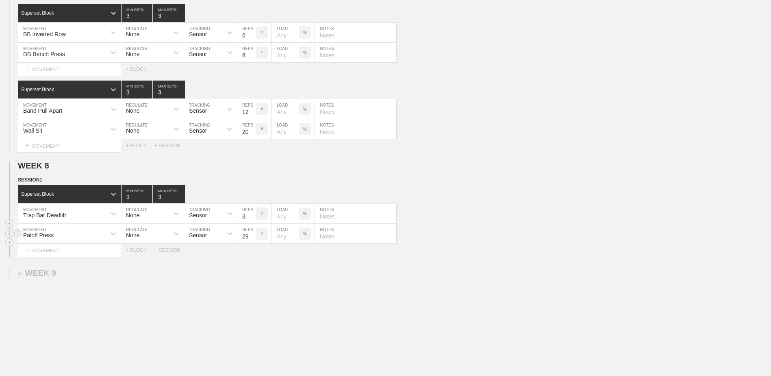
click at [253, 215] on input "29" at bounding box center [246, 234] width 18 height 20
type input "30"
click at [253, 215] on input "30" at bounding box center [246, 234] width 18 height 20
click at [141, 215] on div "+ BLOCK" at bounding box center [140, 250] width 28 height 6
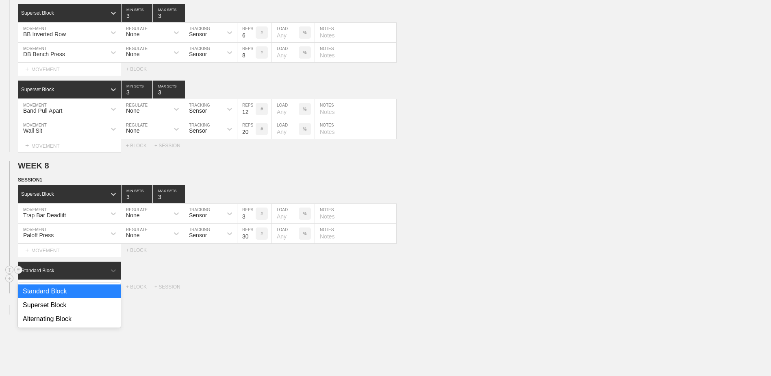
click at [98, 215] on div "Standard Block" at bounding box center [62, 270] width 88 height 7
click at [85, 215] on div "Superset Block" at bounding box center [69, 305] width 103 height 14
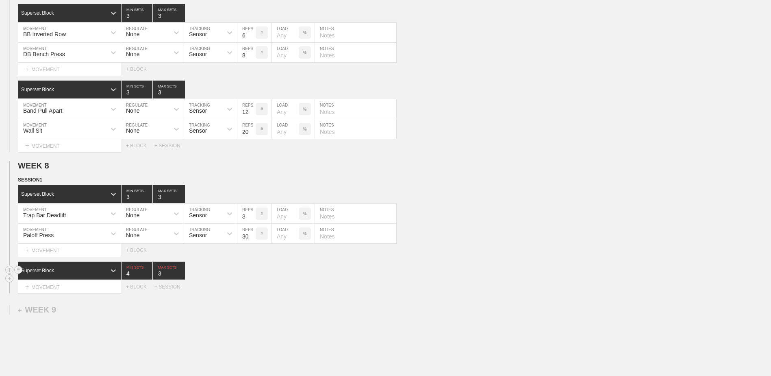
type input "4"
click at [149, 215] on input "4" at bounding box center [137, 270] width 31 height 18
type input "4"
click at [182, 215] on input "4" at bounding box center [169, 270] width 32 height 18
click at [84, 215] on div "+ MOVEMENT" at bounding box center [69, 286] width 103 height 13
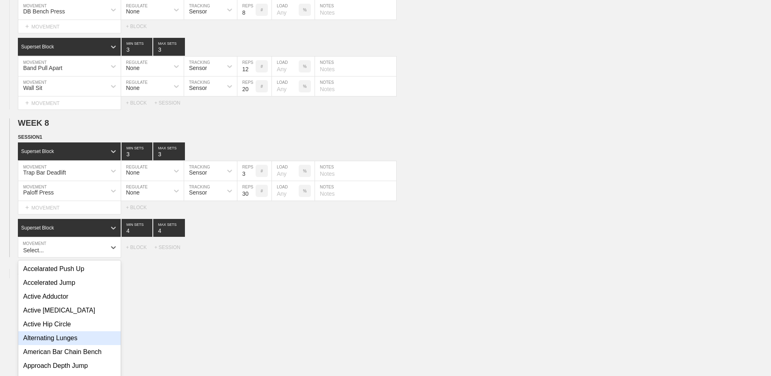
scroll to position [3769, 0]
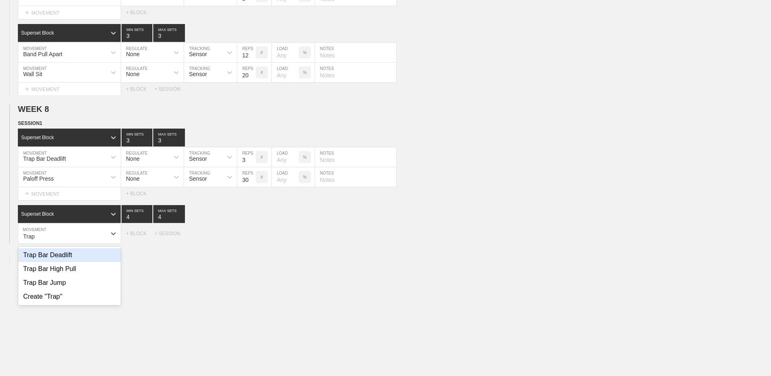
click at [44, 215] on div "Trap Bar Deadlift" at bounding box center [69, 255] width 102 height 14
type input "Trap"
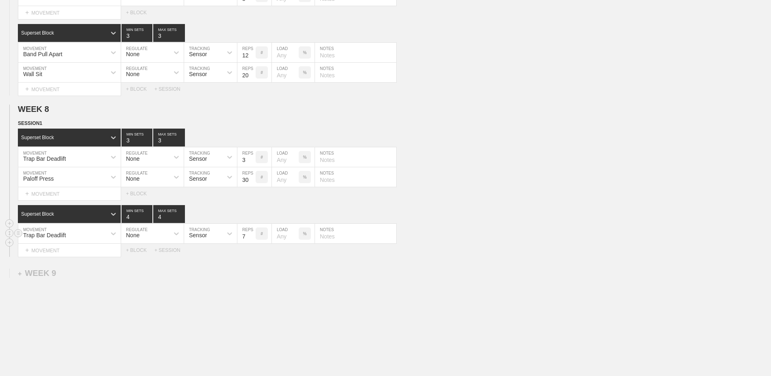
click at [252, 215] on input "7" at bounding box center [246, 234] width 18 height 20
click at [252, 215] on input "6" at bounding box center [246, 234] width 18 height 20
click at [252, 215] on input "5" at bounding box center [246, 234] width 18 height 20
click at [252, 215] on input "4" at bounding box center [246, 234] width 18 height 20
type input "3"
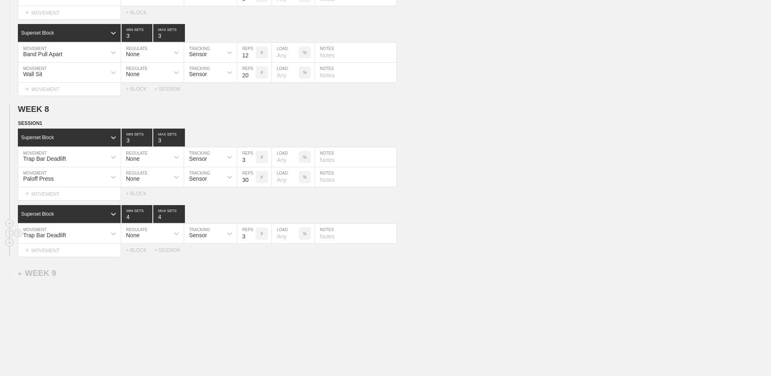
click at [252, 215] on input "3" at bounding box center [246, 234] width 18 height 20
click at [104, 215] on div "+ MOVEMENT" at bounding box center [69, 250] width 103 height 13
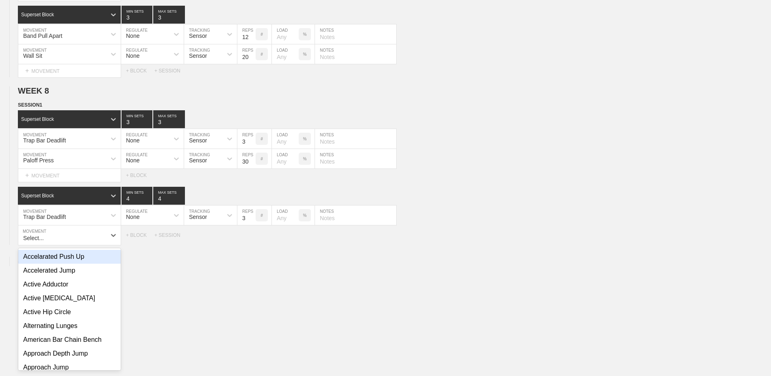
scroll to position [3789, 0]
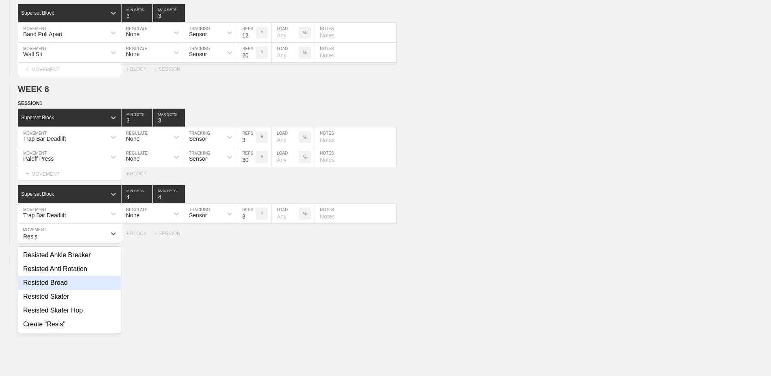
click at [80, 215] on div "Resisted Broad" at bounding box center [69, 283] width 102 height 14
type input "Resis"
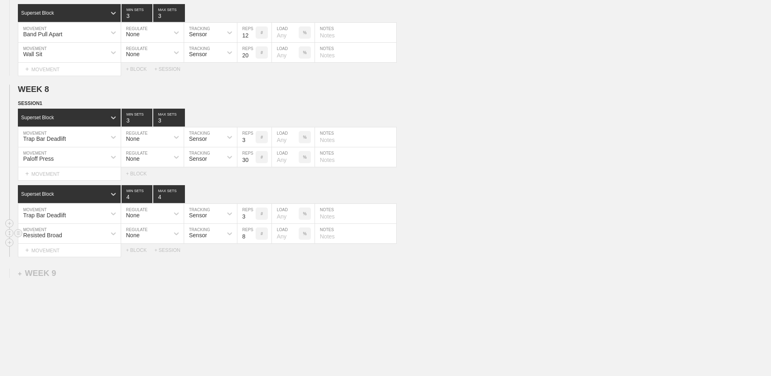
click at [253, 215] on input "8" at bounding box center [246, 234] width 18 height 20
click at [252, 215] on input "7" at bounding box center [246, 234] width 18 height 20
click at [252, 215] on input "6" at bounding box center [246, 234] width 18 height 20
click at [252, 215] on input "5" at bounding box center [246, 234] width 18 height 20
click at [252, 215] on input "4" at bounding box center [246, 234] width 18 height 20
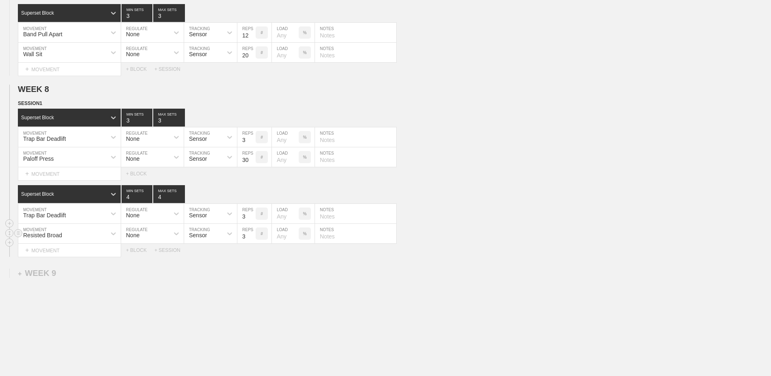
type input "3"
click at [252, 215] on input "3" at bounding box center [246, 234] width 18 height 20
click at [52, 215] on div "+ MOVEMENT" at bounding box center [69, 250] width 103 height 13
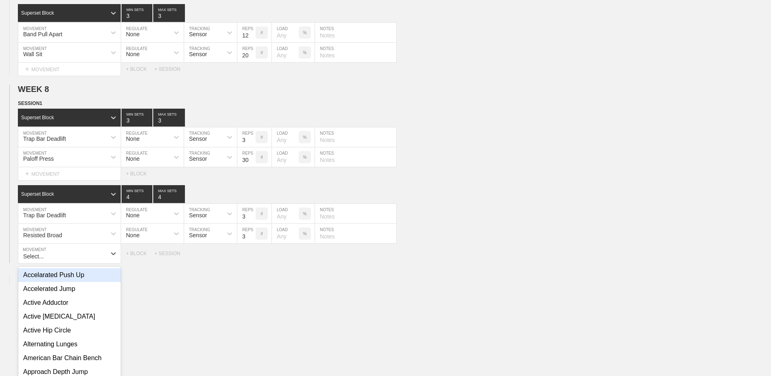
scroll to position [3809, 0]
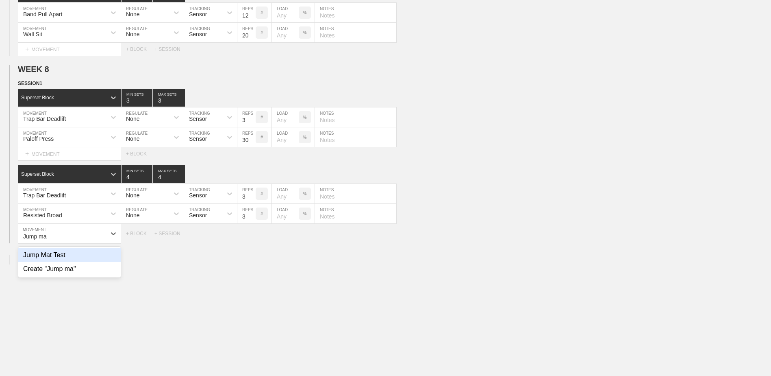
click at [61, 215] on div "Jump Mat Test" at bounding box center [69, 255] width 102 height 14
type input "Jump ma"
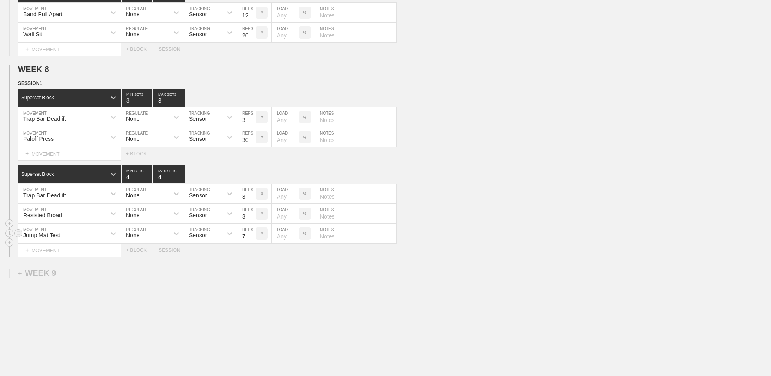
click at [252, 215] on input "7" at bounding box center [246, 234] width 18 height 20
click at [252, 215] on input "6" at bounding box center [246, 234] width 18 height 20
click at [252, 215] on input "5" at bounding box center [246, 234] width 18 height 20
click at [252, 215] on input "4" at bounding box center [246, 234] width 18 height 20
click at [252, 215] on input "3" at bounding box center [246, 234] width 18 height 20
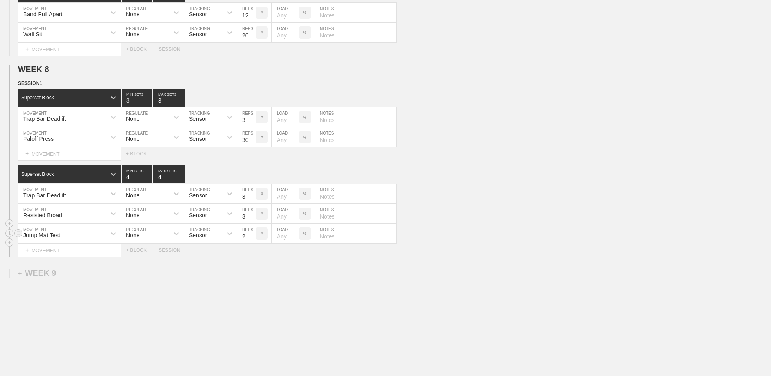
click at [252, 215] on input "2" at bounding box center [246, 234] width 18 height 20
type input "1"
click at [252, 215] on input "1" at bounding box center [246, 234] width 18 height 20
click at [139, 215] on div "+ BLOCK" at bounding box center [140, 250] width 28 height 6
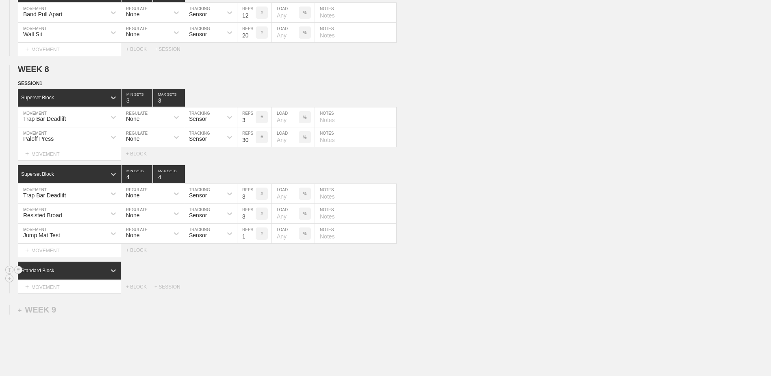
click at [83, 215] on div "Standard Block" at bounding box center [62, 270] width 88 height 7
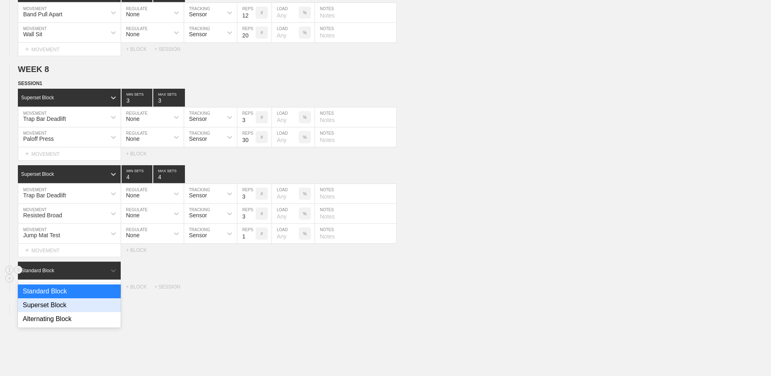
click at [70, 215] on div "Superset Block" at bounding box center [69, 305] width 103 height 14
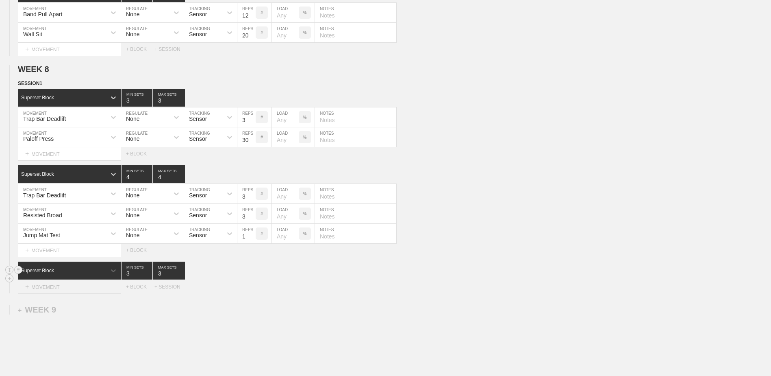
click at [66, 215] on div "+ MOVEMENT" at bounding box center [69, 286] width 103 height 13
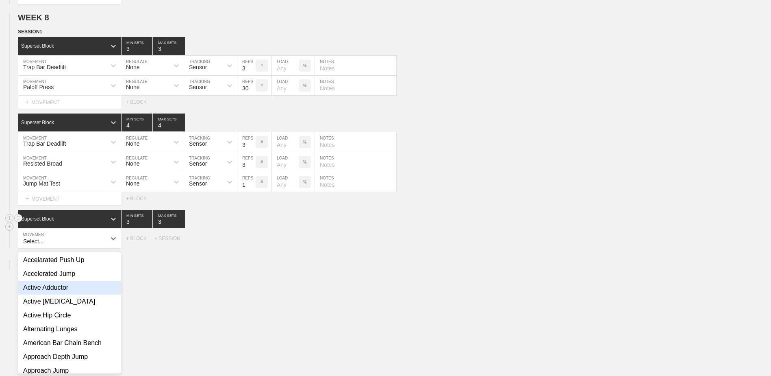
scroll to position [3865, 0]
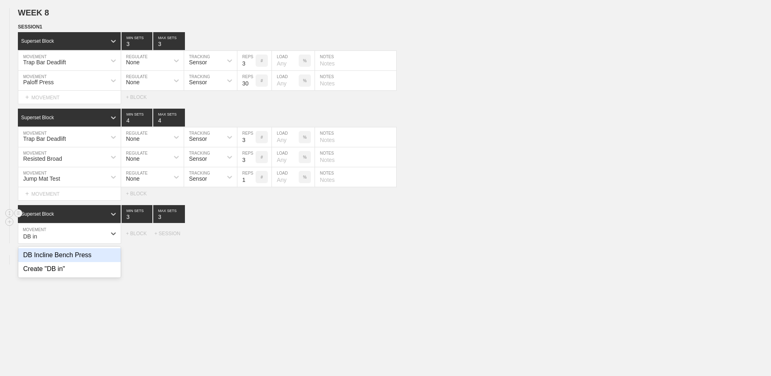
click at [73, 215] on div "DB Incline Bench Press" at bounding box center [69, 255] width 102 height 14
type input "DB in"
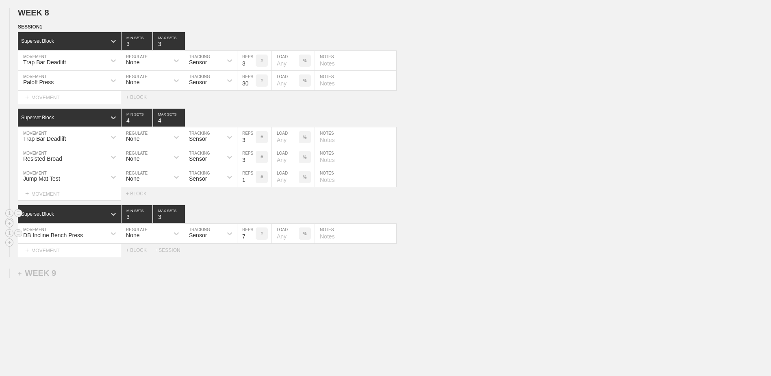
click at [251, 215] on input "7" at bounding box center [246, 234] width 18 height 20
type input "6"
click at [251, 215] on input "6" at bounding box center [246, 234] width 18 height 20
click at [72, 215] on div "+ MOVEMENT" at bounding box center [69, 250] width 103 height 13
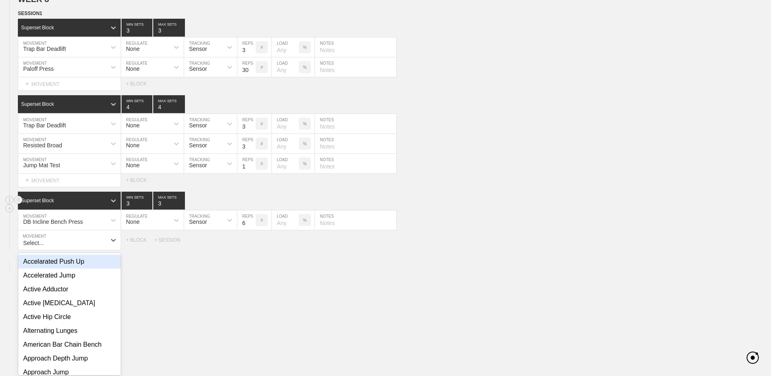
scroll to position [3885, 0]
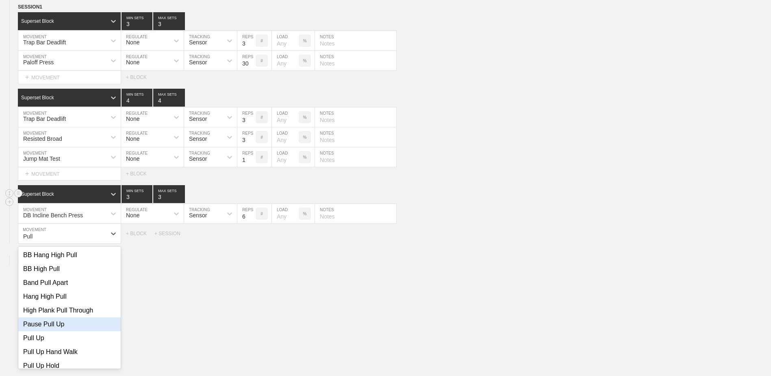
click at [79, 215] on div "Pause Pull Up" at bounding box center [69, 324] width 102 height 14
type input "Pull"
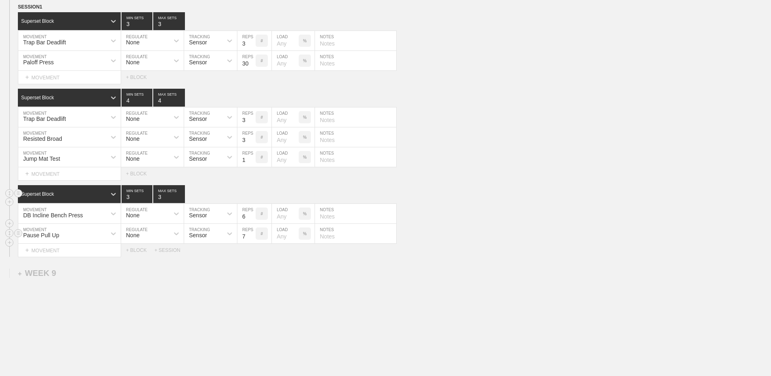
click at [250, 215] on input "7" at bounding box center [246, 234] width 18 height 20
type input "6"
click at [250, 215] on input "6" at bounding box center [246, 234] width 18 height 20
click at [137, 215] on div "Select... MOVEMENT + MOVEMENT + BLOCK + SESSION" at bounding box center [385, 250] width 771 height 13
drag, startPoint x: 143, startPoint y: 255, endPoint x: 139, endPoint y: 259, distance: 5.8
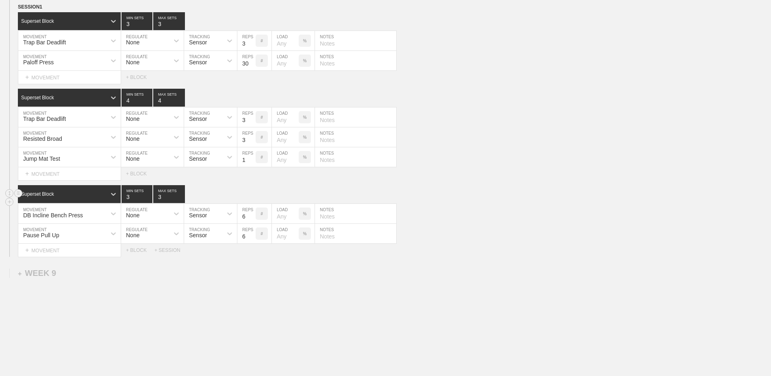
click at [143, 215] on div "+ BLOCK" at bounding box center [140, 250] width 28 height 6
click at [74, 215] on div "Standard Block" at bounding box center [62, 270] width 88 height 7
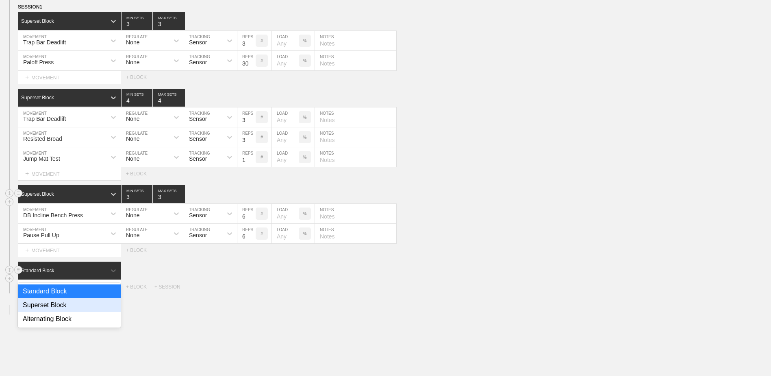
click at [63, 215] on div "Superset Block" at bounding box center [69, 305] width 103 height 14
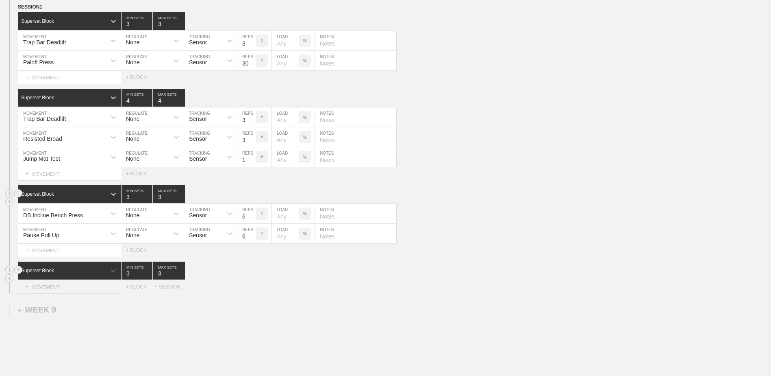
click at [61, 215] on div "+ MOVEMENT" at bounding box center [69, 286] width 103 height 13
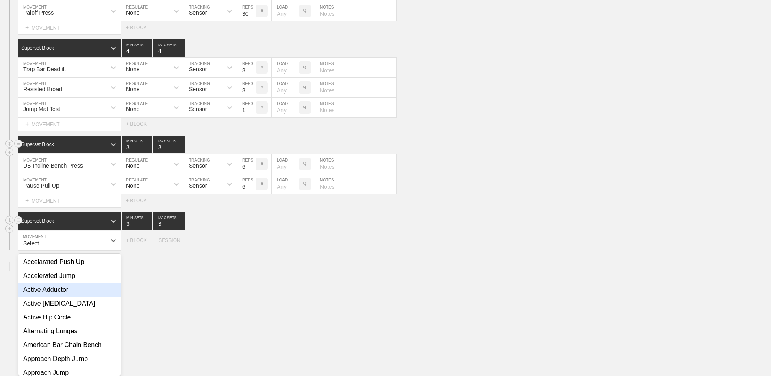
scroll to position [3942, 0]
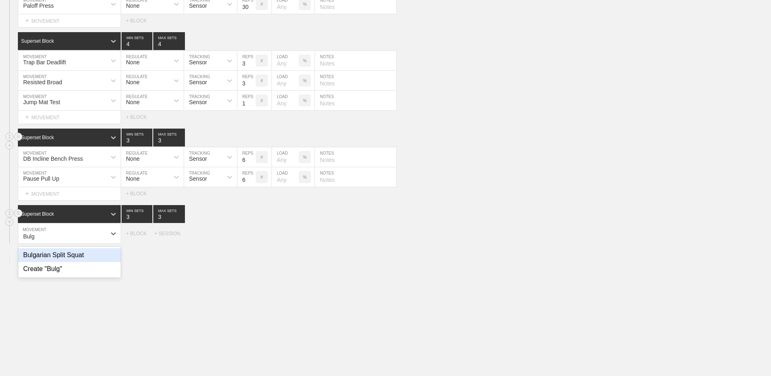
click at [64, 215] on div "Bulgarian Split Squat" at bounding box center [69, 255] width 102 height 14
type input "Bulg"
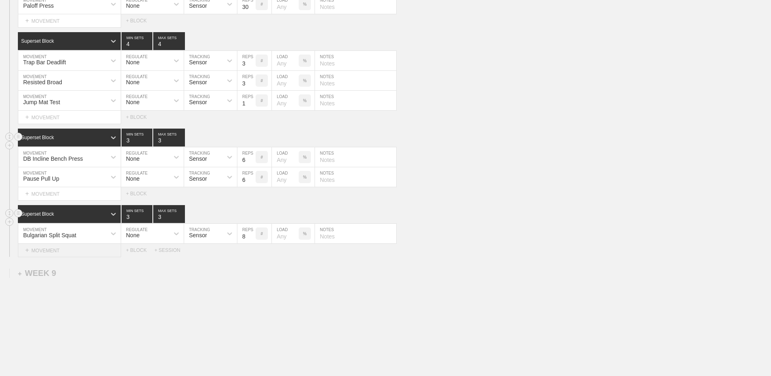
click at [82, 215] on div "+ MOVEMENT" at bounding box center [69, 250] width 103 height 13
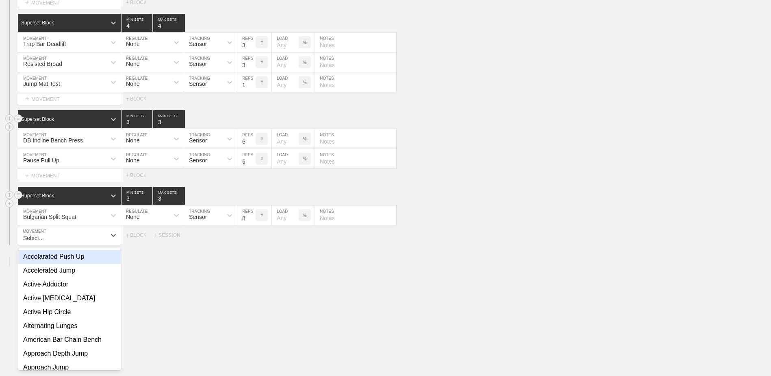
scroll to position [3962, 0]
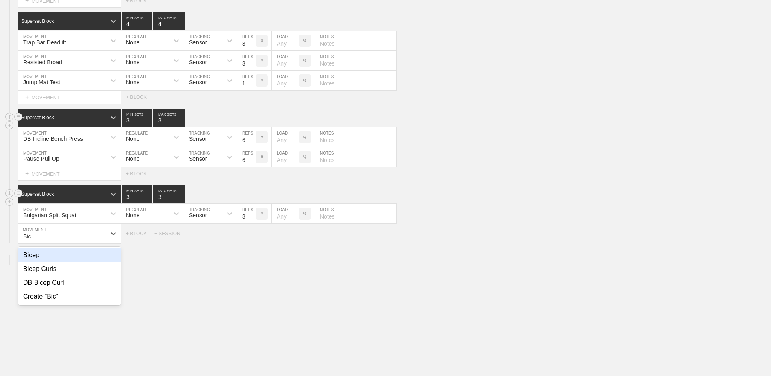
type input "Bic"
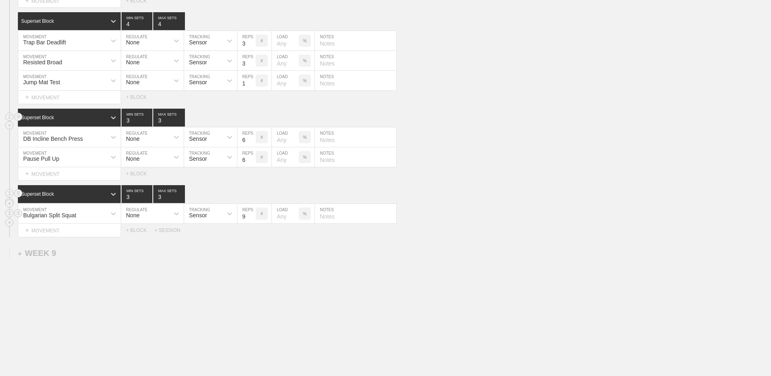
click at [252, 215] on input "9" at bounding box center [246, 214] width 18 height 20
click at [251, 215] on input "10" at bounding box center [246, 214] width 18 height 20
click at [251, 215] on input "9" at bounding box center [246, 214] width 18 height 20
click at [251, 215] on input "8" at bounding box center [246, 214] width 18 height 20
click at [251, 215] on input "7" at bounding box center [246, 214] width 18 height 20
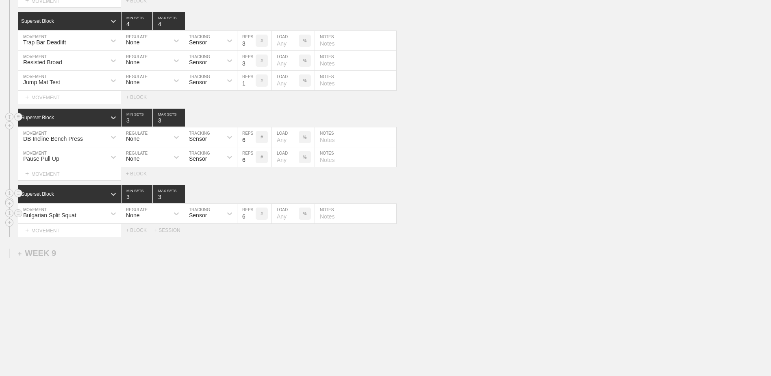
type input "6"
click at [251, 215] on input "6" at bounding box center [246, 214] width 18 height 20
type input "4"
click at [150, 121] on input "4" at bounding box center [137, 118] width 31 height 18
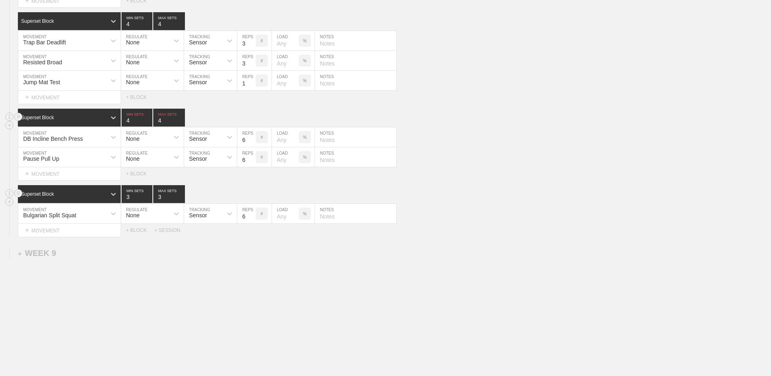
type input "4"
click at [182, 124] on input "4" at bounding box center [169, 118] width 32 height 18
click at [82, 215] on div "+ MOVEMENT" at bounding box center [69, 230] width 103 height 13
click at [100, 215] on div "Create "Bicep + Tricep"" at bounding box center [69, 255] width 102 height 14
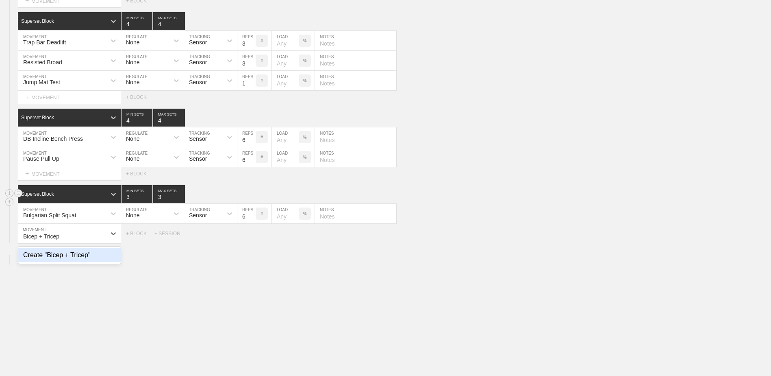
type input "Bicep + Tricep"
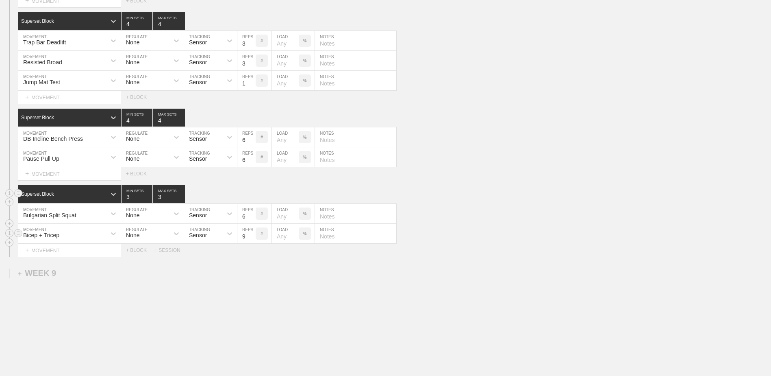
click at [252, 215] on input "9" at bounding box center [246, 234] width 18 height 20
click at [252, 215] on input "10" at bounding box center [246, 234] width 18 height 20
click at [252, 215] on input "11" at bounding box center [246, 234] width 18 height 20
click at [252, 215] on input "12" at bounding box center [246, 234] width 18 height 20
click at [252, 215] on input "13" at bounding box center [246, 234] width 18 height 20
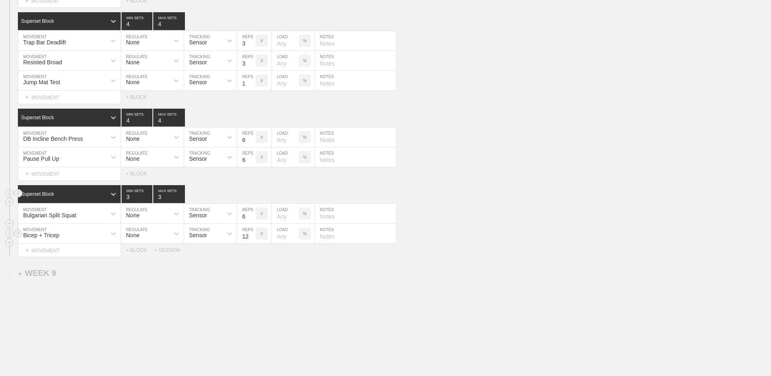
type input "12"
click at [251, 215] on input "12" at bounding box center [246, 234] width 18 height 20
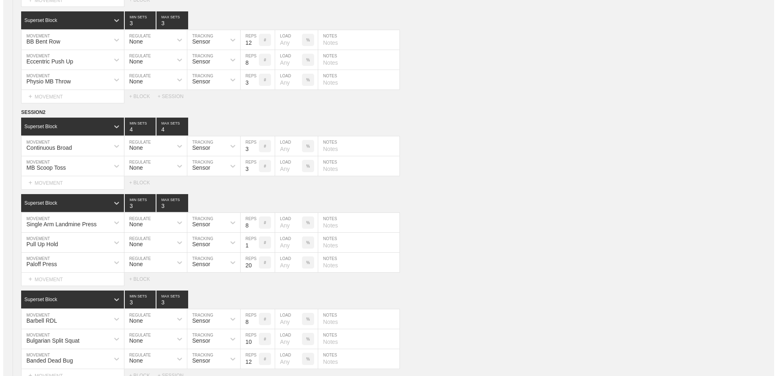
scroll to position [0, 0]
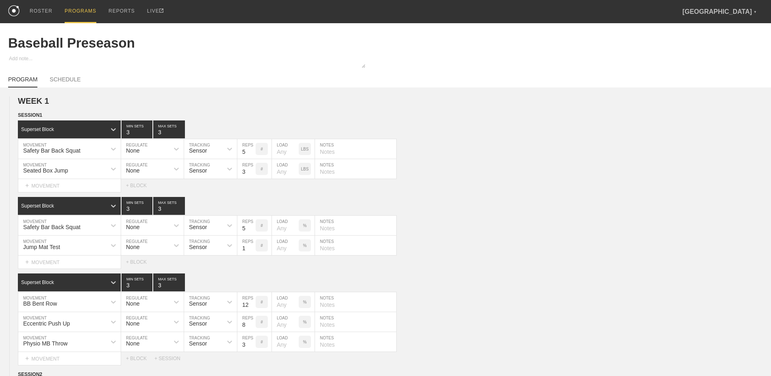
click at [70, 10] on div "PROGRAMS" at bounding box center [81, 11] width 32 height 23
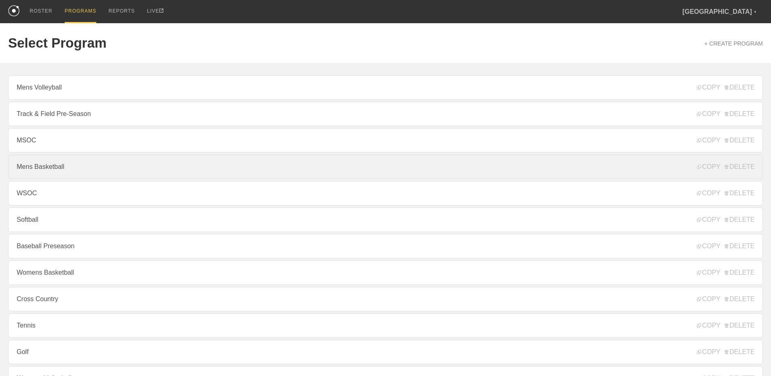
click at [97, 164] on link "Mens Basketball" at bounding box center [385, 167] width 755 height 24
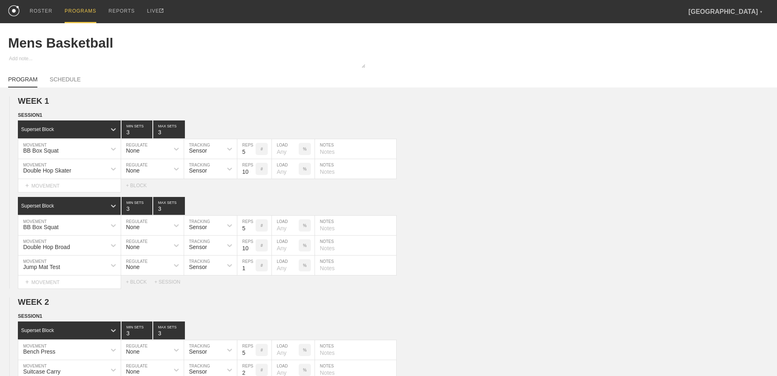
type textarea "x"
type input "Mens Basketball"
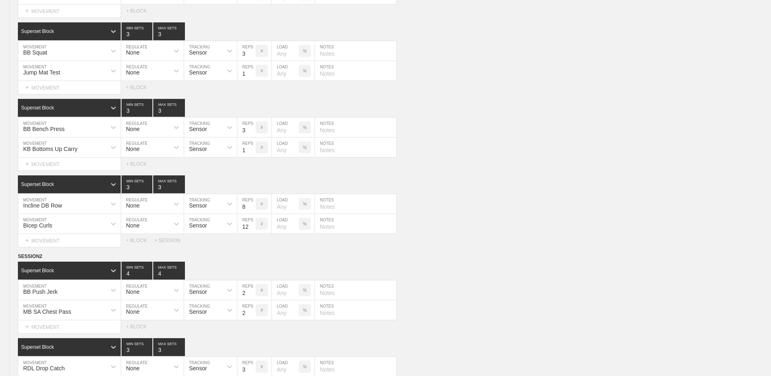
scroll to position [3537, 0]
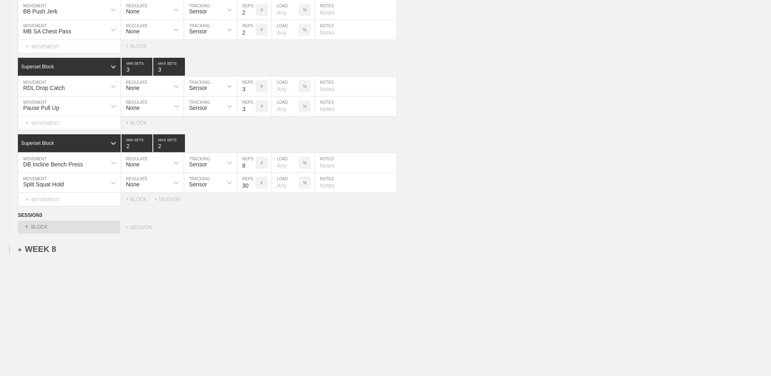
click at [37, 215] on div "+ WEEK 8" at bounding box center [37, 248] width 38 height 9
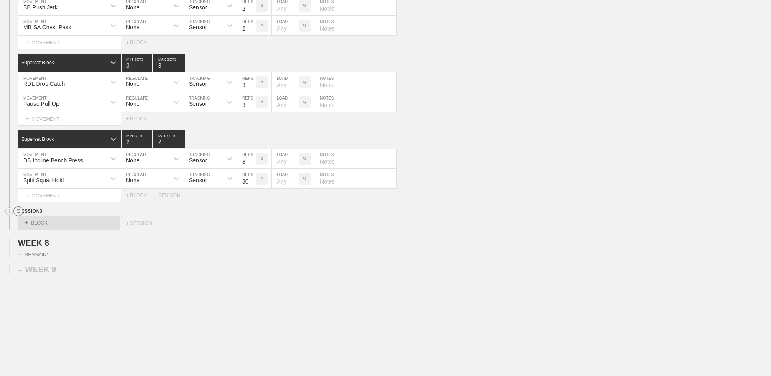
click at [20, 215] on circle at bounding box center [18, 211] width 9 height 9
click at [51, 215] on div "DELETE" at bounding box center [56, 236] width 65 height 12
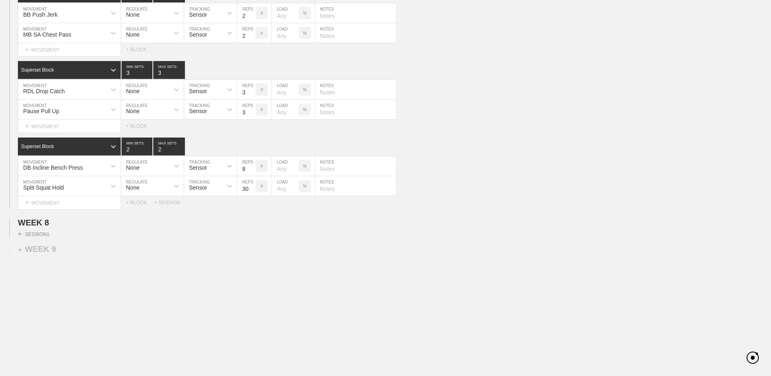
scroll to position [3534, 0]
click at [38, 215] on div "+ SESSION 1" at bounding box center [33, 233] width 31 height 7
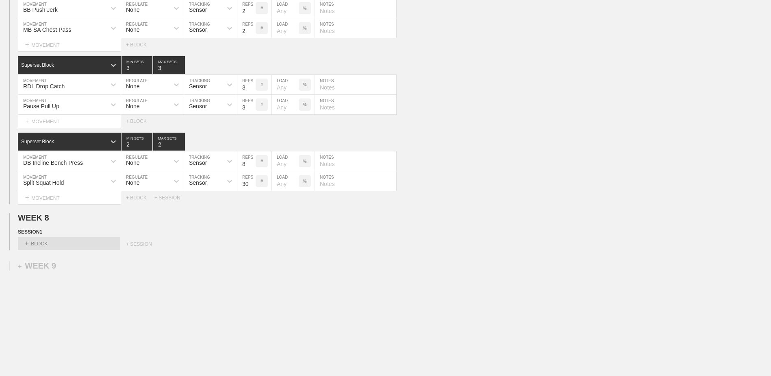
scroll to position [3537, 0]
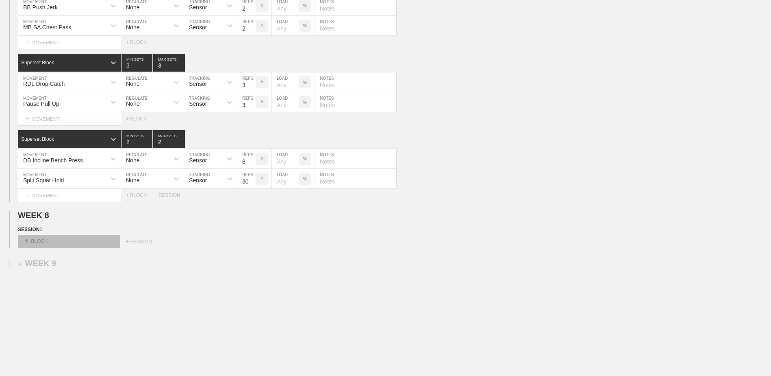
click at [52, 215] on div "+ BLOCK" at bounding box center [69, 241] width 102 height 13
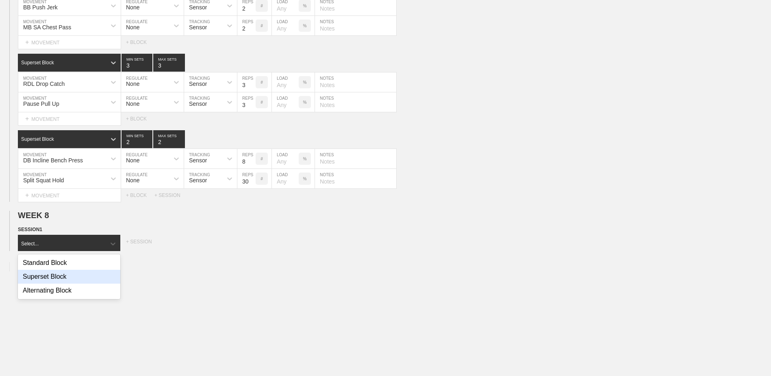
click at [55, 215] on div "Superset Block" at bounding box center [69, 277] width 102 height 14
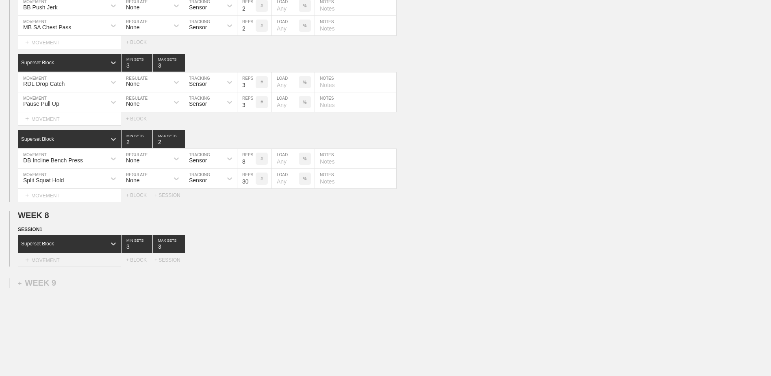
click at [58, 215] on div "+ MOVEMENT" at bounding box center [69, 259] width 103 height 13
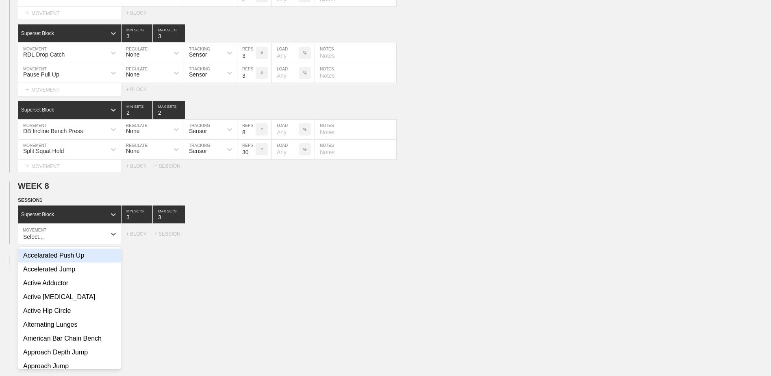
scroll to position [3567, 0]
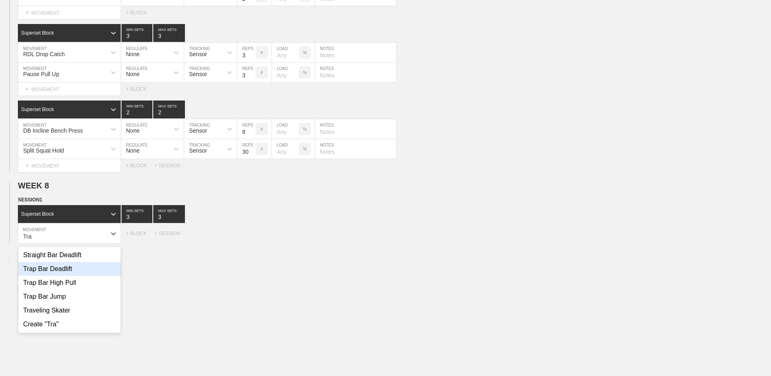
click at [64, 215] on div "Trap Bar Deadlift" at bounding box center [69, 269] width 102 height 14
type input "Tra"
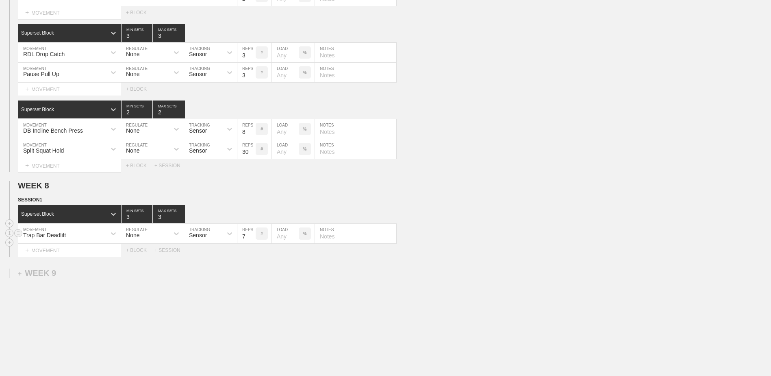
click at [252, 215] on input "7" at bounding box center [246, 234] width 18 height 20
click at [252, 215] on input "6" at bounding box center [246, 234] width 18 height 20
click at [252, 215] on input "5" at bounding box center [246, 234] width 18 height 20
click at [252, 215] on input "4" at bounding box center [246, 234] width 18 height 20
type input "3"
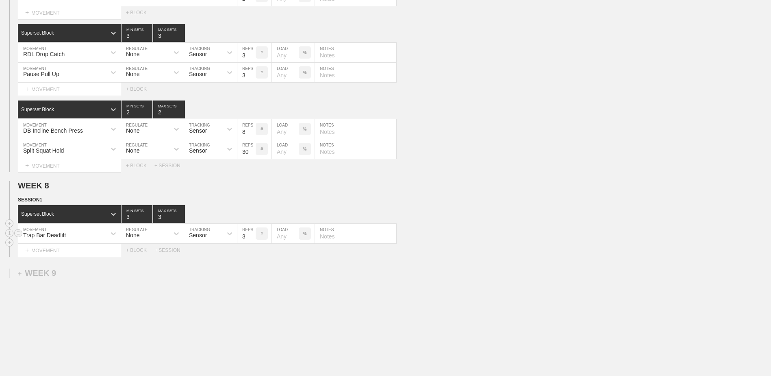
click at [252, 215] on input "3" at bounding box center [246, 234] width 18 height 20
click at [89, 215] on div "+ MOVEMENT" at bounding box center [69, 250] width 103 height 13
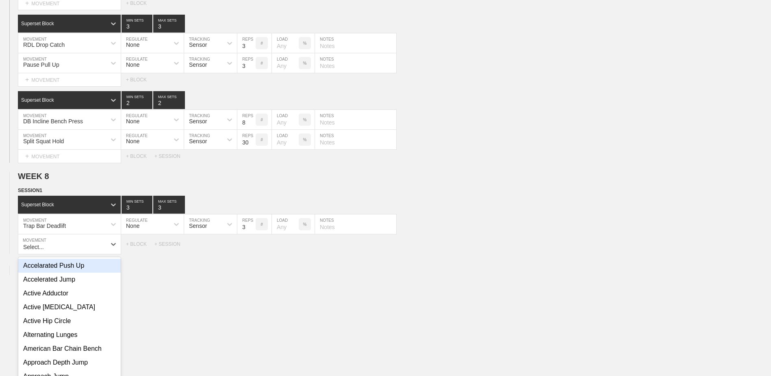
scroll to position [3586, 0]
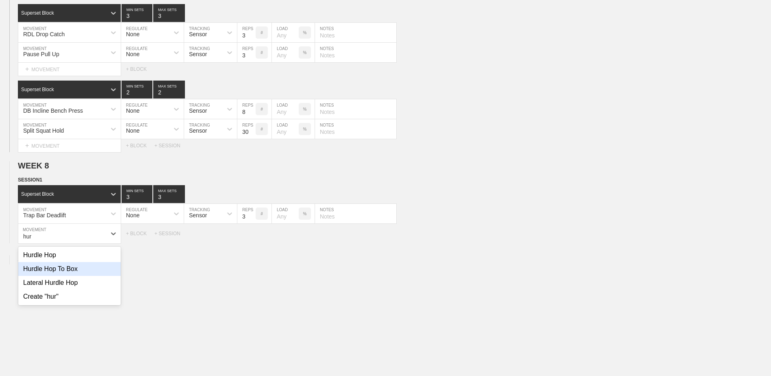
click at [94, 215] on div "Hurdle Hop To Box" at bounding box center [69, 269] width 102 height 14
type input "hur"
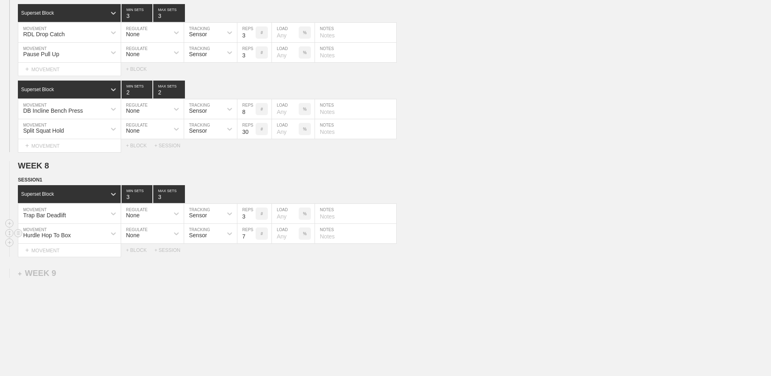
click at [251, 215] on input "7" at bounding box center [246, 234] width 18 height 20
click at [251, 215] on input "6" at bounding box center [246, 234] width 18 height 20
click at [251, 215] on input "5" at bounding box center [246, 234] width 18 height 20
click at [251, 215] on input "4" at bounding box center [246, 234] width 18 height 20
click at [251, 215] on input "3" at bounding box center [246, 234] width 18 height 20
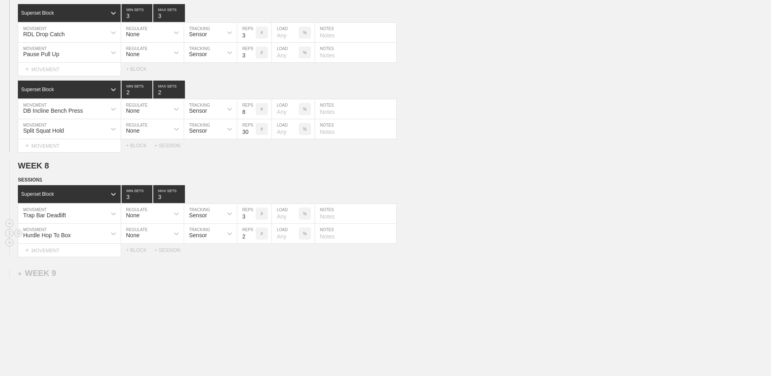
click at [251, 215] on input "2" at bounding box center [246, 234] width 18 height 20
type input "1"
click at [251, 215] on input "1" at bounding box center [246, 234] width 18 height 20
click at [141, 215] on div "+ BLOCK" at bounding box center [140, 250] width 28 height 6
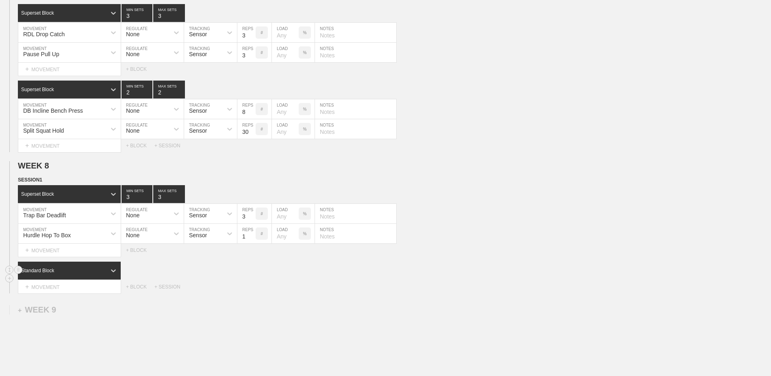
click at [104, 215] on div "Standard Block" at bounding box center [62, 270] width 88 height 7
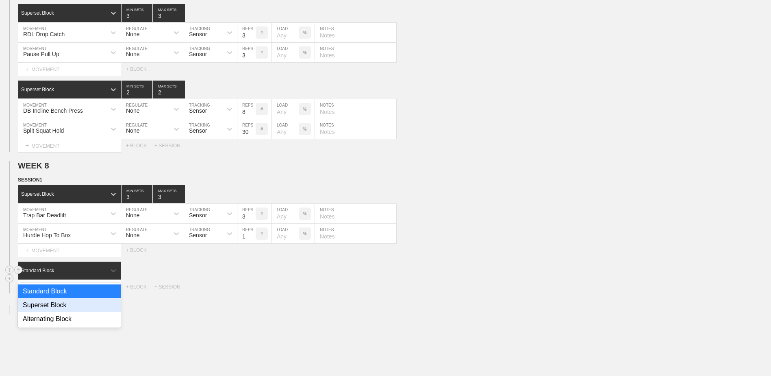
click at [92, 215] on div "Superset Block" at bounding box center [69, 305] width 103 height 14
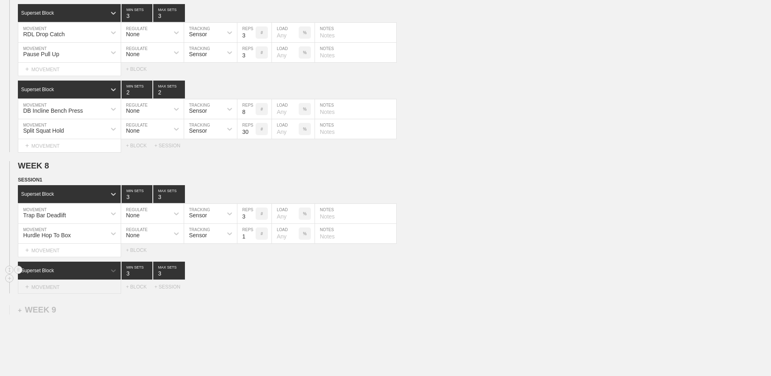
click at [89, 215] on div "+ MOVEMENT" at bounding box center [69, 286] width 103 height 13
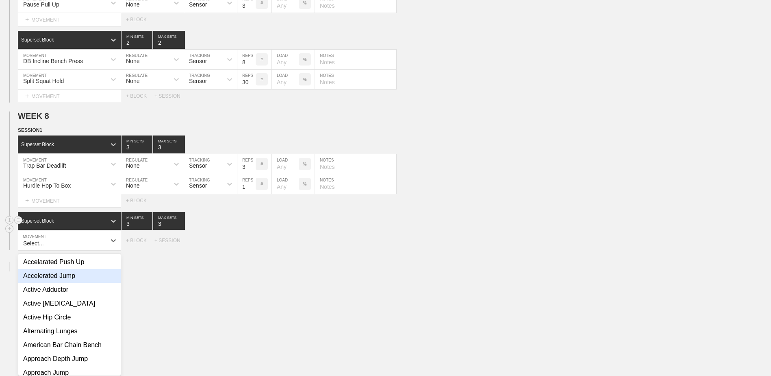
scroll to position [3643, 0]
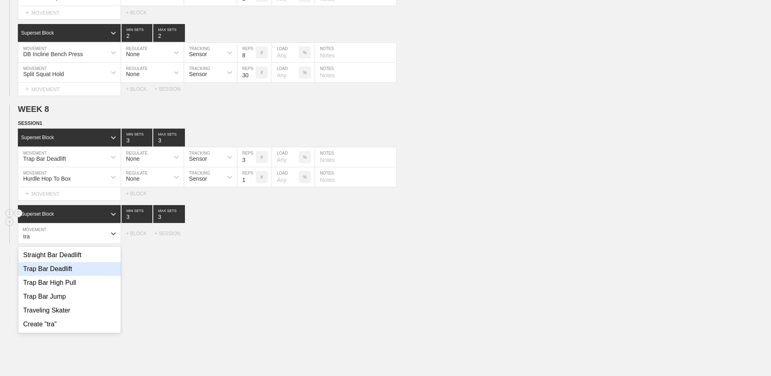
click at [73, 215] on div "Trap Bar Deadlift" at bounding box center [69, 269] width 102 height 14
type input "tra"
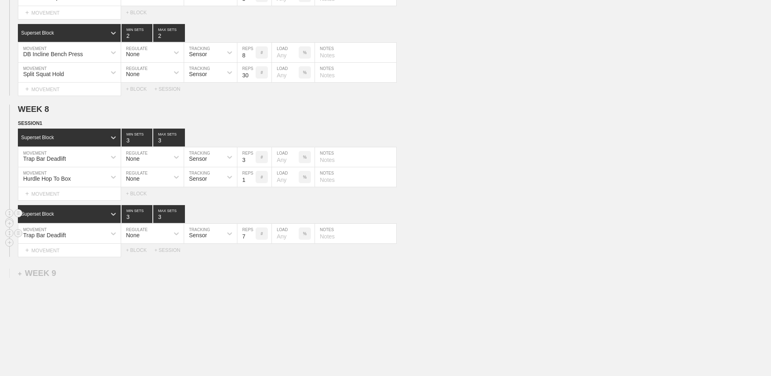
click at [252, 215] on input "7" at bounding box center [246, 234] width 18 height 20
click at [252, 215] on input "6" at bounding box center [246, 234] width 18 height 20
click at [252, 215] on input "5" at bounding box center [246, 234] width 18 height 20
click at [252, 215] on input "4" at bounding box center [246, 234] width 18 height 20
type input "3"
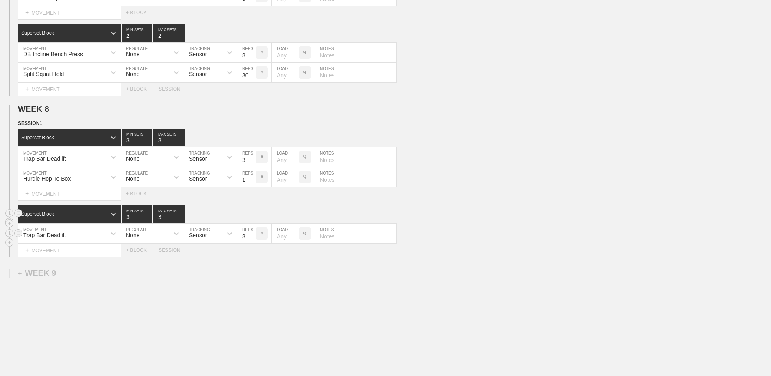
click at [252, 215] on input "3" at bounding box center [246, 234] width 18 height 20
type input "4"
click at [148, 215] on input "4" at bounding box center [137, 214] width 31 height 18
type input "4"
click at [181, 215] on input "4" at bounding box center [169, 214] width 32 height 18
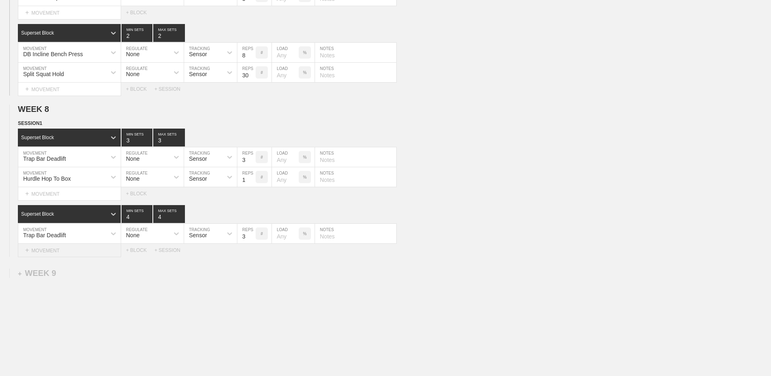
click at [76, 215] on div "+ MOVEMENT" at bounding box center [69, 250] width 103 height 13
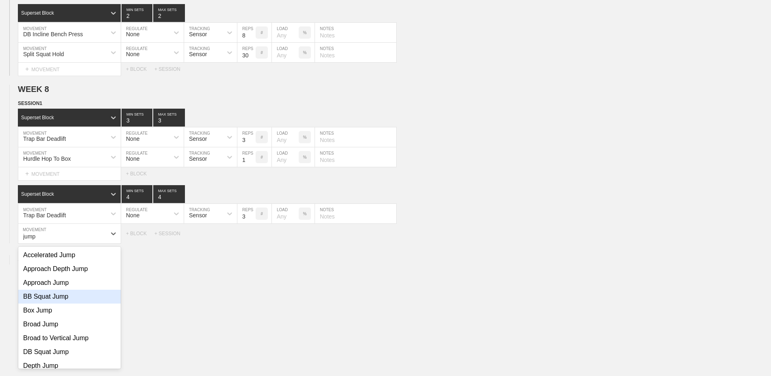
scroll to position [81, 0]
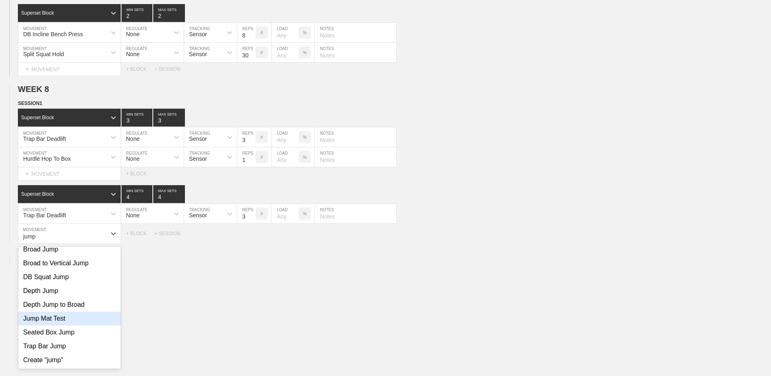
click at [89, 215] on div "Jump Mat Test" at bounding box center [69, 318] width 102 height 14
type input "jump"
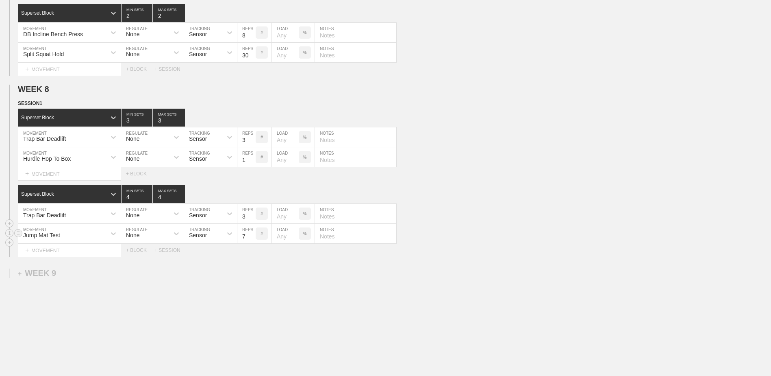
click at [251, 215] on input "7" at bounding box center [246, 234] width 18 height 20
click at [251, 215] on input "6" at bounding box center [246, 234] width 18 height 20
click at [251, 215] on input "5" at bounding box center [246, 234] width 18 height 20
click at [251, 215] on input "4" at bounding box center [246, 234] width 18 height 20
click at [251, 215] on input "3" at bounding box center [246, 234] width 18 height 20
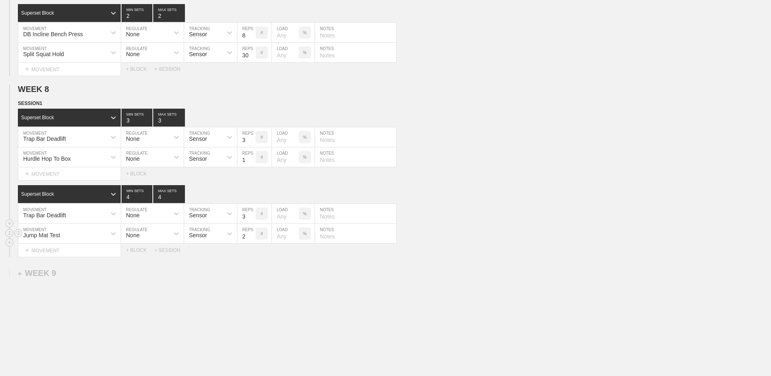
click at [251, 215] on input "2" at bounding box center [246, 234] width 18 height 20
click at [251, 215] on input "1" at bounding box center [246, 234] width 18 height 20
type input "1"
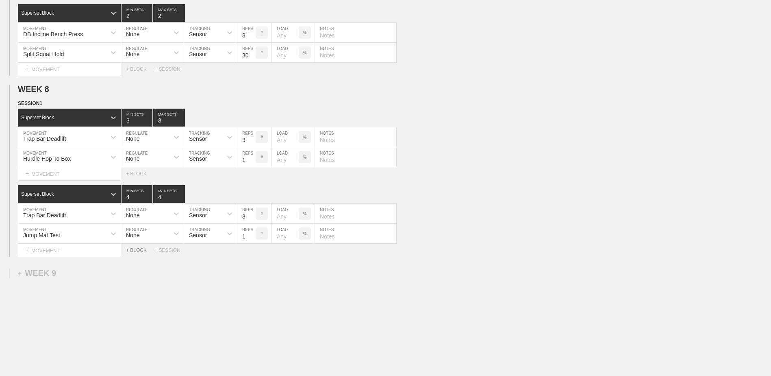
click at [142, 215] on div "+ BLOCK" at bounding box center [140, 250] width 28 height 6
click at [107, 215] on div at bounding box center [113, 270] width 15 height 15
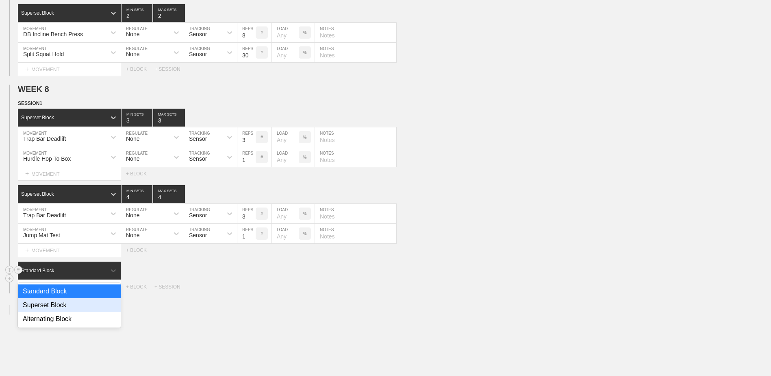
click at [93, 215] on div "Superset Block" at bounding box center [69, 305] width 103 height 14
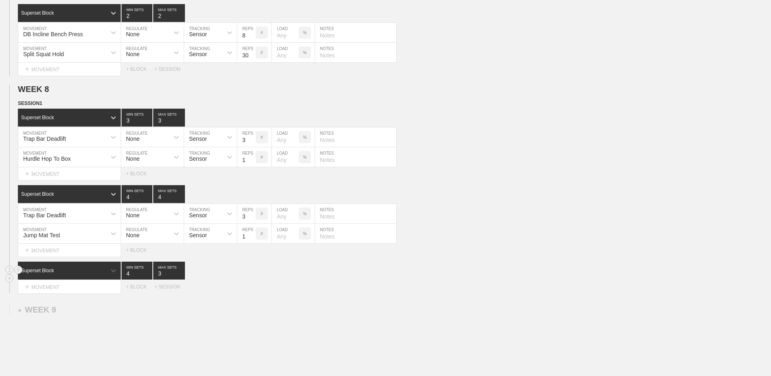
type input "4"
click at [148, 215] on input "4" at bounding box center [137, 270] width 31 height 18
type input "4"
click at [183, 215] on input "4" at bounding box center [169, 270] width 32 height 18
click at [97, 215] on div "+ MOVEMENT" at bounding box center [69, 286] width 103 height 13
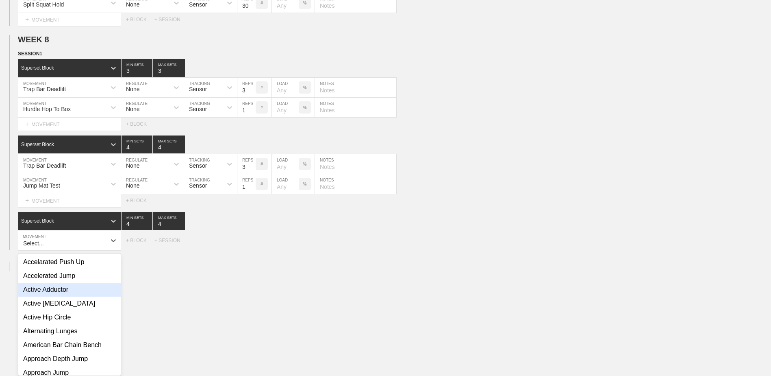
scroll to position [3719, 0]
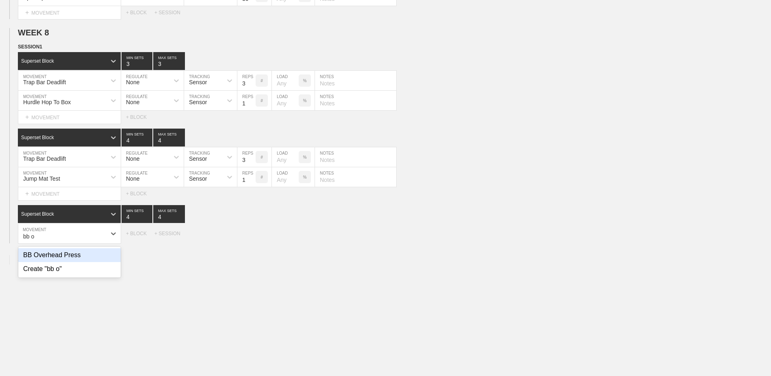
click at [95, 215] on div "BB Overhead Press" at bounding box center [69, 255] width 102 height 14
type input "bb o"
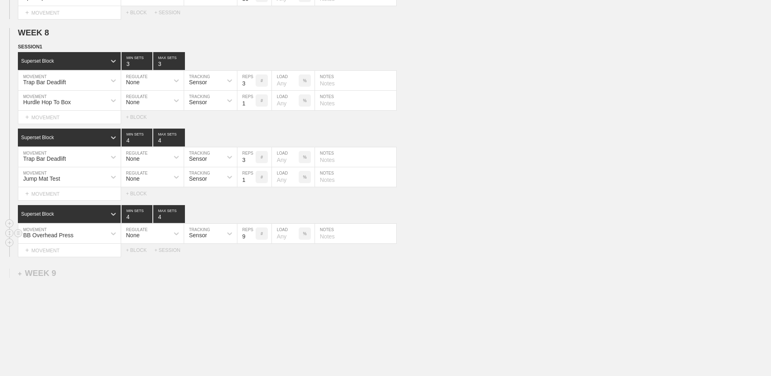
click at [252, 215] on input "9" at bounding box center [246, 234] width 18 height 20
click at [252, 215] on input "8" at bounding box center [246, 234] width 18 height 20
click at [252, 215] on input "7" at bounding box center [246, 234] width 18 height 20
click at [252, 215] on input "6" at bounding box center [246, 234] width 18 height 20
click at [252, 215] on input "5" at bounding box center [246, 234] width 18 height 20
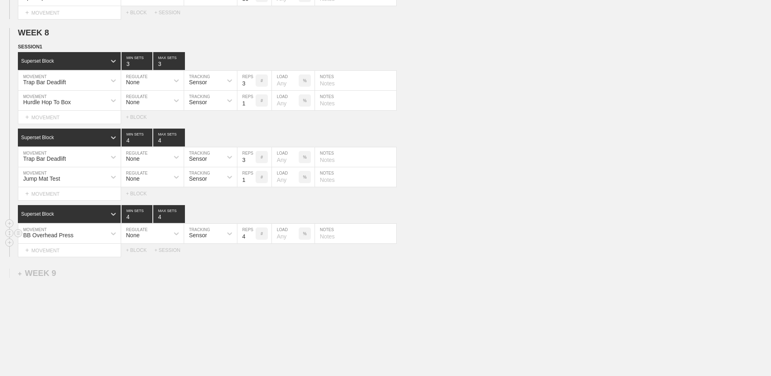
click at [252, 215] on input "4" at bounding box center [246, 234] width 18 height 20
type input "3"
click at [252, 215] on input "3" at bounding box center [246, 234] width 18 height 20
click at [83, 215] on div "+ MOVEMENT" at bounding box center [69, 250] width 103 height 13
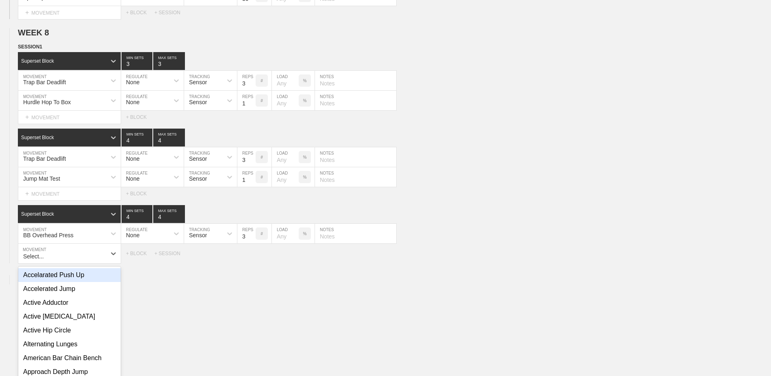
scroll to position [3739, 0]
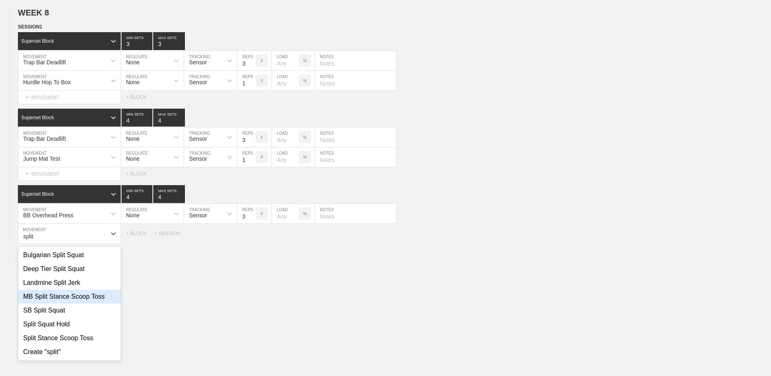
click at [95, 215] on div "MB Split Stance Scoop Toss" at bounding box center [69, 296] width 102 height 14
type input "split"
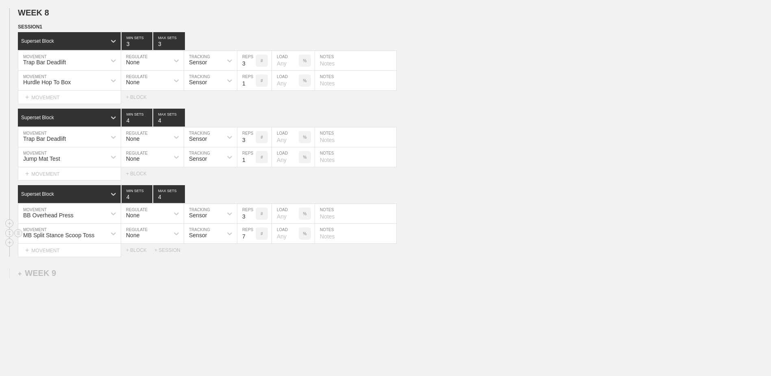
click at [251, 215] on input "7" at bounding box center [246, 234] width 18 height 20
click at [251, 215] on input "6" at bounding box center [246, 234] width 18 height 20
click at [251, 215] on input "5" at bounding box center [246, 234] width 18 height 20
click at [251, 215] on input "4" at bounding box center [246, 234] width 18 height 20
type input "3"
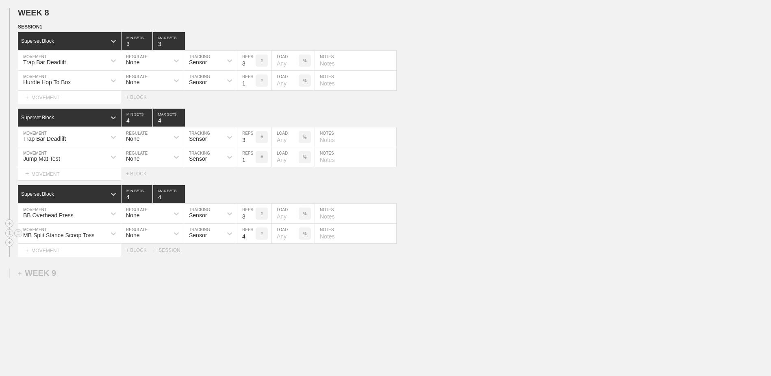
click at [251, 215] on input "3" at bounding box center [246, 234] width 18 height 20
click at [137, 215] on div "+ BLOCK" at bounding box center [140, 250] width 28 height 6
click at [74, 215] on div "Standard Block" at bounding box center [69, 270] width 103 height 18
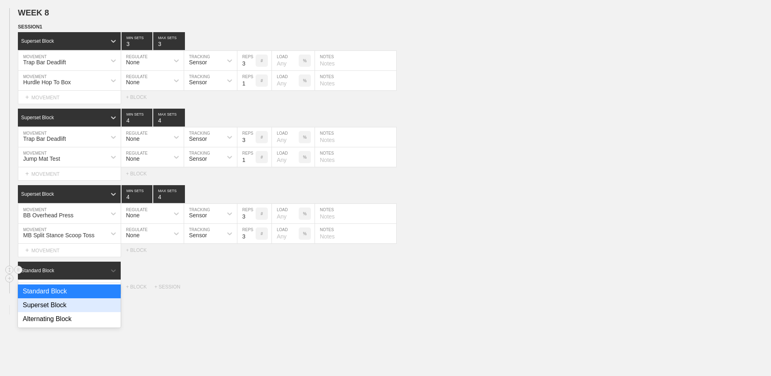
click at [66, 215] on div "Superset Block" at bounding box center [69, 305] width 103 height 14
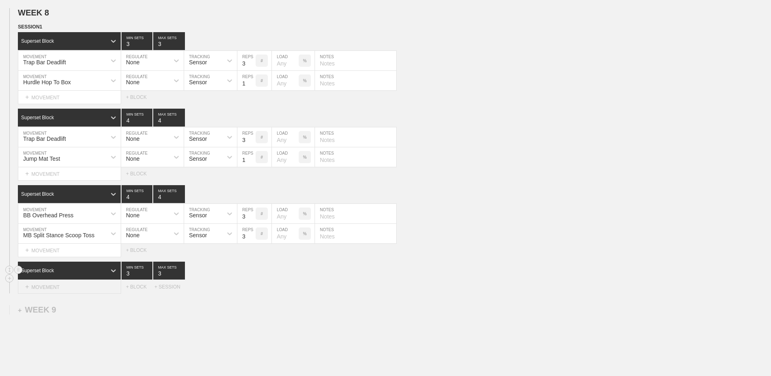
click at [61, 215] on div "+ MOVEMENT" at bounding box center [69, 286] width 103 height 13
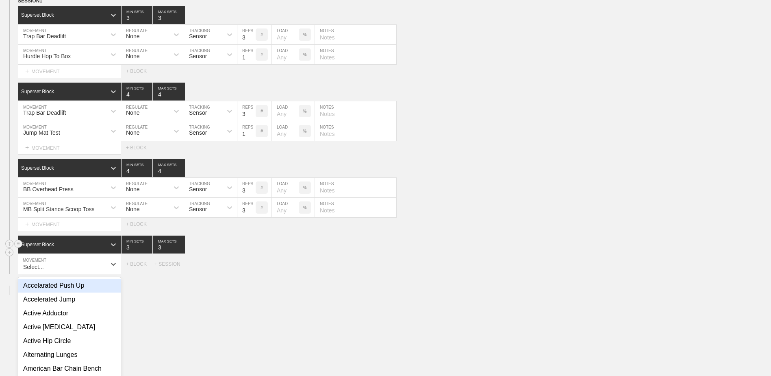
scroll to position [3796, 0]
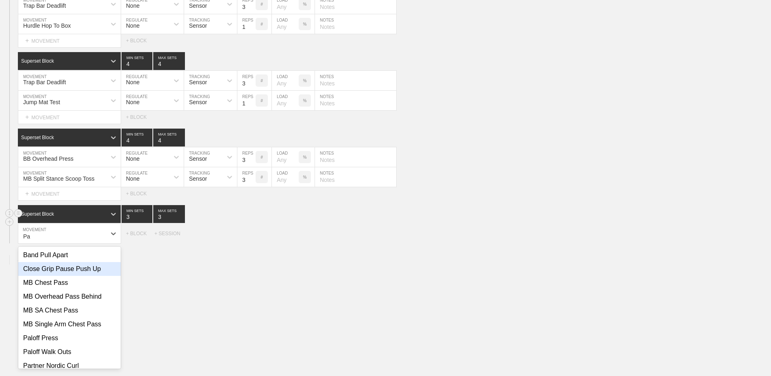
type input "P"
click at [61, 215] on div "DB Push Up Row" at bounding box center [69, 283] width 102 height 14
type input "push up"
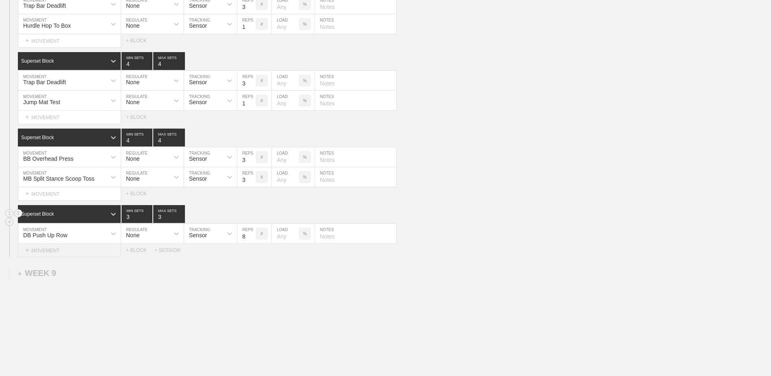
click at [94, 215] on div "+ MOVEMENT" at bounding box center [69, 250] width 103 height 13
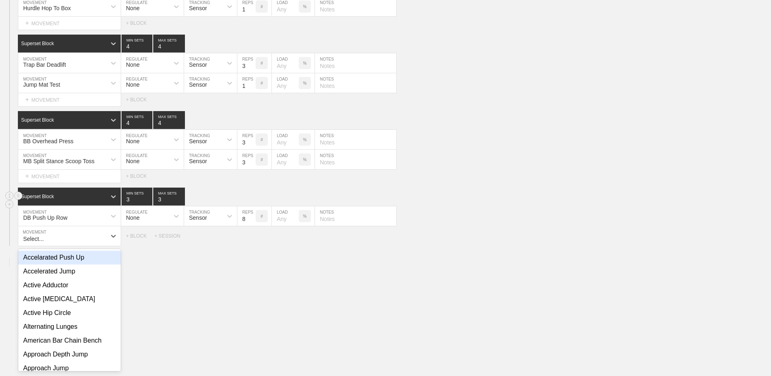
scroll to position [3816, 0]
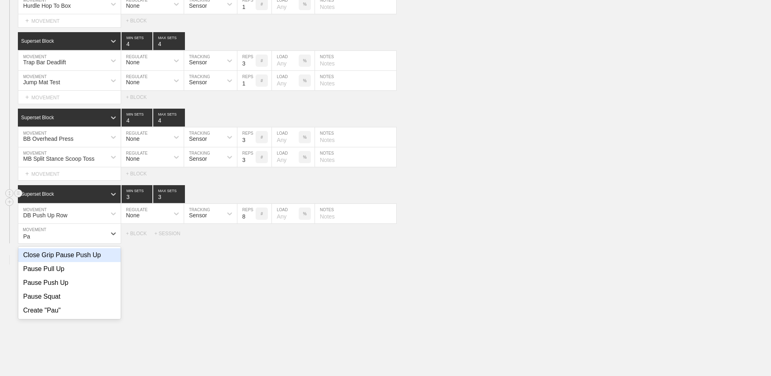
type input "P"
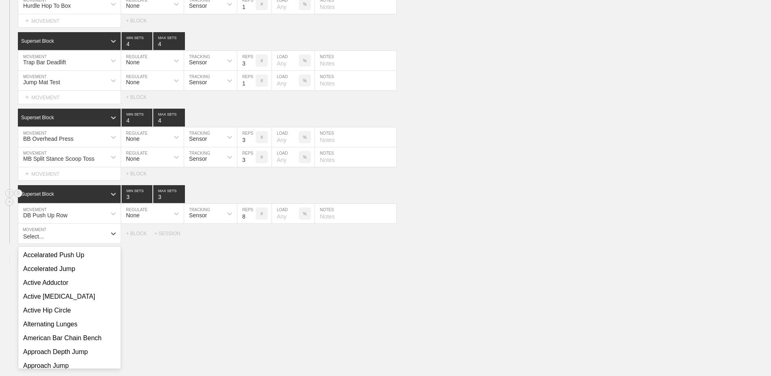
type input "u"
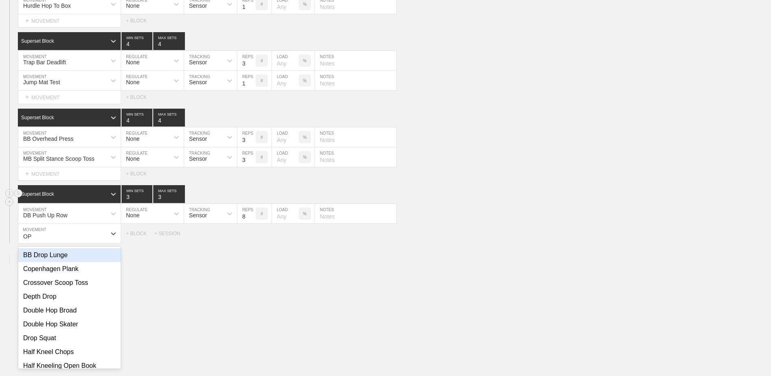
type input "O"
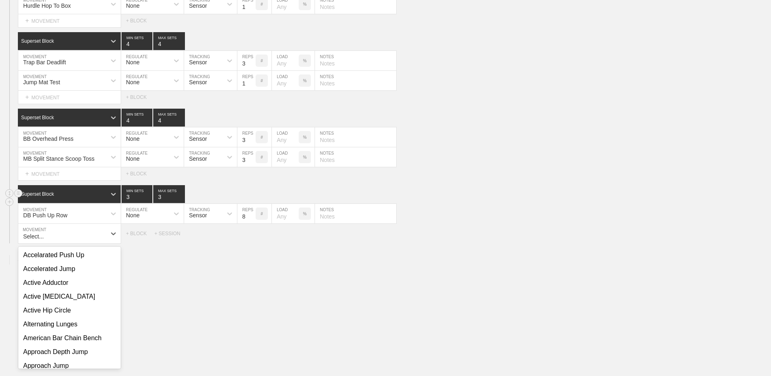
type input "O"
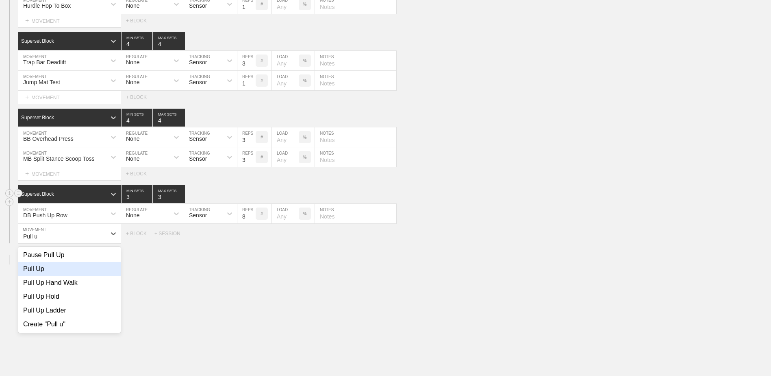
click at [52, 215] on div "Pull Up" at bounding box center [69, 269] width 102 height 14
type input "Pull u"
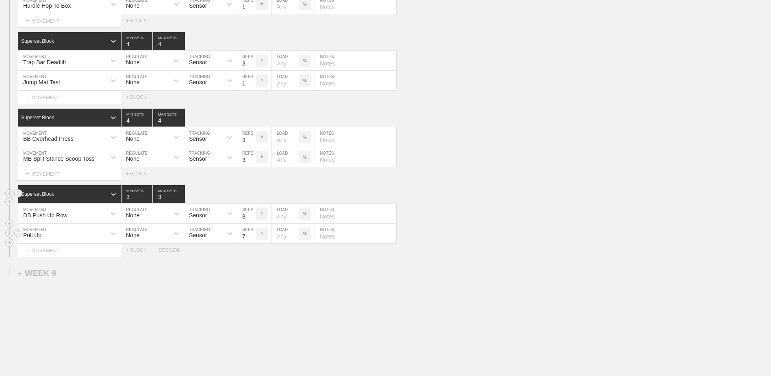
click at [252, 215] on input "7" at bounding box center [246, 234] width 18 height 20
click at [252, 215] on input "6" at bounding box center [246, 234] width 18 height 20
click at [252, 215] on input "5" at bounding box center [246, 234] width 18 height 20
type input "6"
click at [252, 215] on input "6" at bounding box center [246, 234] width 18 height 20
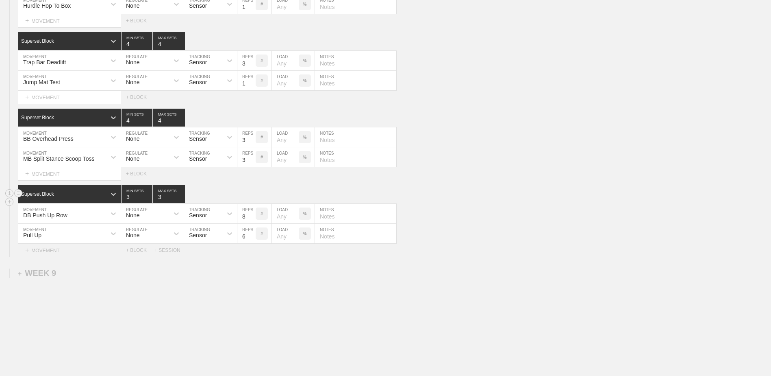
click at [72, 215] on div "+ MOVEMENT" at bounding box center [69, 250] width 103 height 13
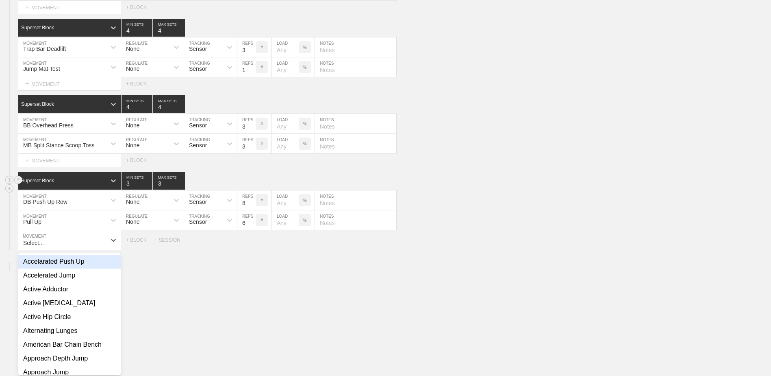
scroll to position [3836, 0]
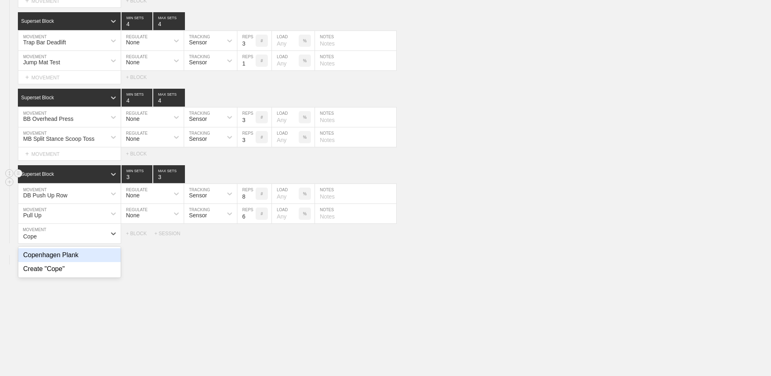
click at [86, 215] on div "Copenhagen Plank" at bounding box center [69, 255] width 102 height 14
type input "Cope"
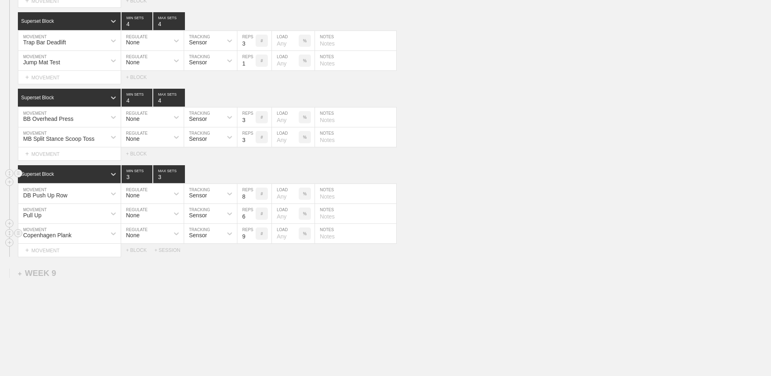
click at [252, 215] on input "9" at bounding box center [246, 234] width 18 height 20
click at [252, 215] on input "10" at bounding box center [246, 234] width 18 height 20
click at [252, 215] on input "11" at bounding box center [246, 234] width 18 height 20
click at [252, 215] on input "12" at bounding box center [246, 234] width 18 height 20
click at [252, 215] on input "13" at bounding box center [246, 234] width 18 height 20
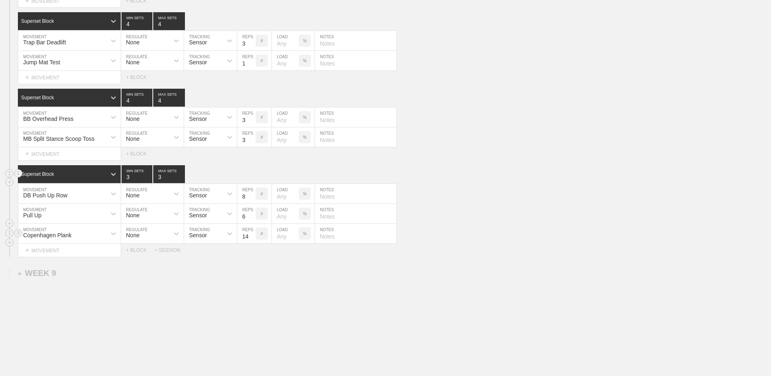
click at [252, 215] on input "14" at bounding box center [246, 234] width 18 height 20
click at [252, 215] on input "15" at bounding box center [246, 234] width 18 height 20
click at [252, 215] on input "16" at bounding box center [246, 234] width 18 height 20
click at [252, 215] on input "17" at bounding box center [246, 234] width 18 height 20
click at [252, 215] on input "18" at bounding box center [246, 234] width 18 height 20
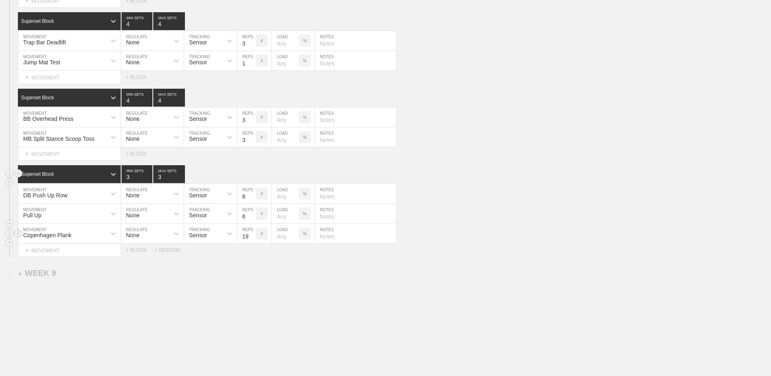
click at [252, 215] on input "19" at bounding box center [246, 234] width 18 height 20
click at [252, 215] on input "20" at bounding box center [246, 234] width 18 height 20
click at [252, 215] on input "21" at bounding box center [246, 234] width 18 height 20
click at [252, 215] on input "22" at bounding box center [246, 234] width 18 height 20
click at [252, 215] on input "23" at bounding box center [246, 234] width 18 height 20
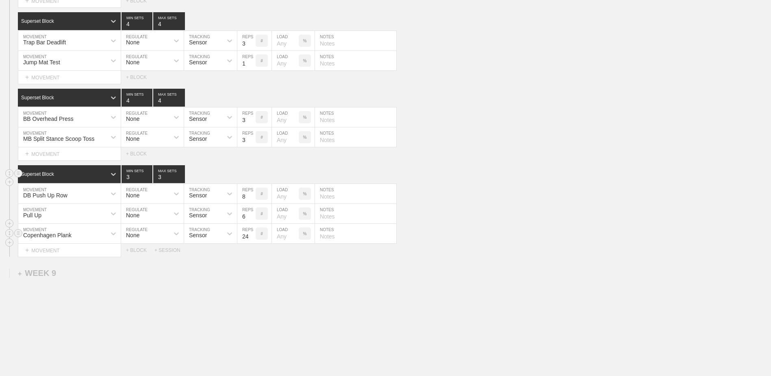
click at [252, 215] on input "24" at bounding box center [246, 234] width 18 height 20
click at [252, 215] on input "25" at bounding box center [246, 234] width 18 height 20
click at [252, 215] on input "26" at bounding box center [246, 234] width 18 height 20
click at [252, 215] on input "27" at bounding box center [246, 234] width 18 height 20
click at [252, 215] on input "28" at bounding box center [246, 234] width 18 height 20
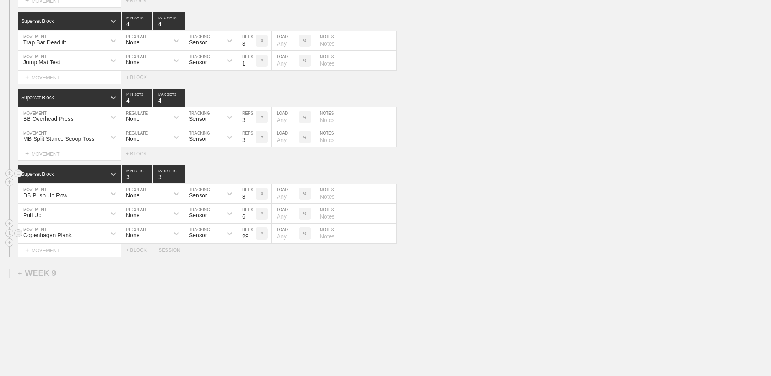
click at [252, 215] on input "29" at bounding box center [246, 234] width 18 height 20
type input "30"
click at [252, 215] on input "30" at bounding box center [246, 234] width 18 height 20
